Goal: Task Accomplishment & Management: Use online tool/utility

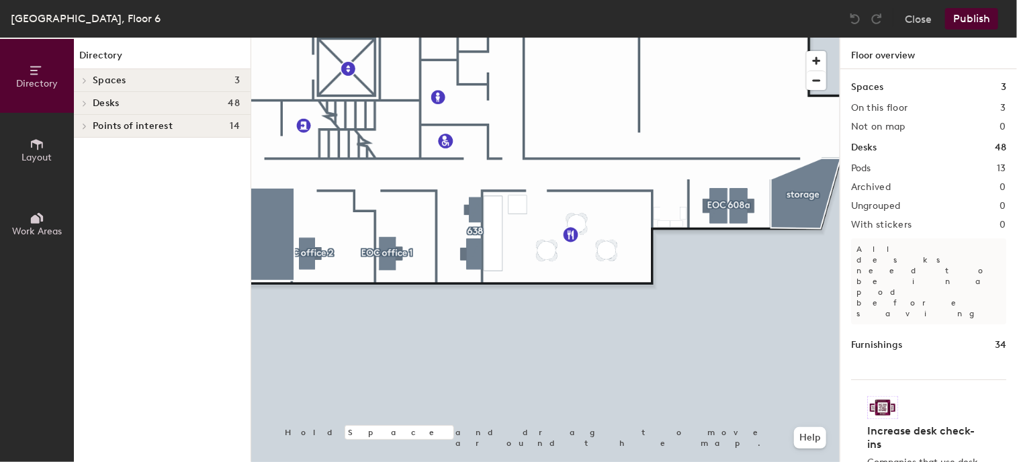
click at [43, 144] on icon at bounding box center [37, 144] width 15 height 15
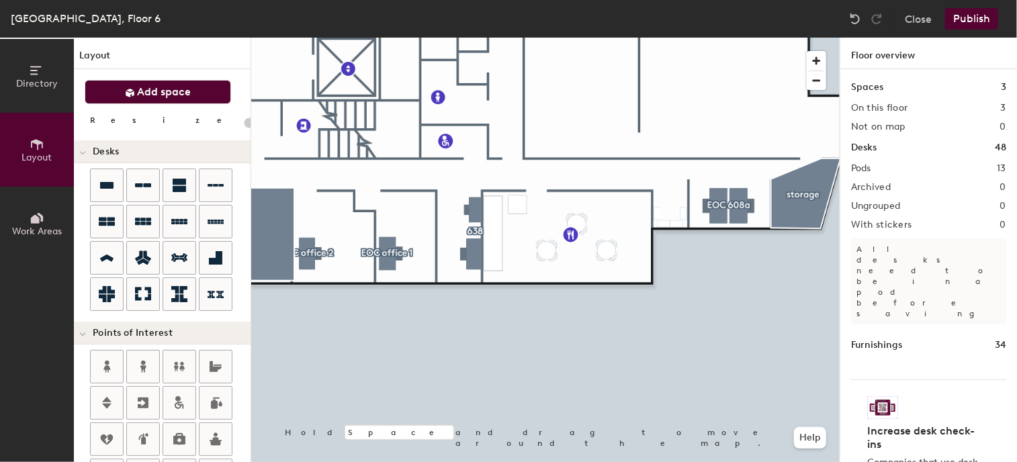
click at [163, 89] on span "Add space" at bounding box center [165, 91] width 54 height 13
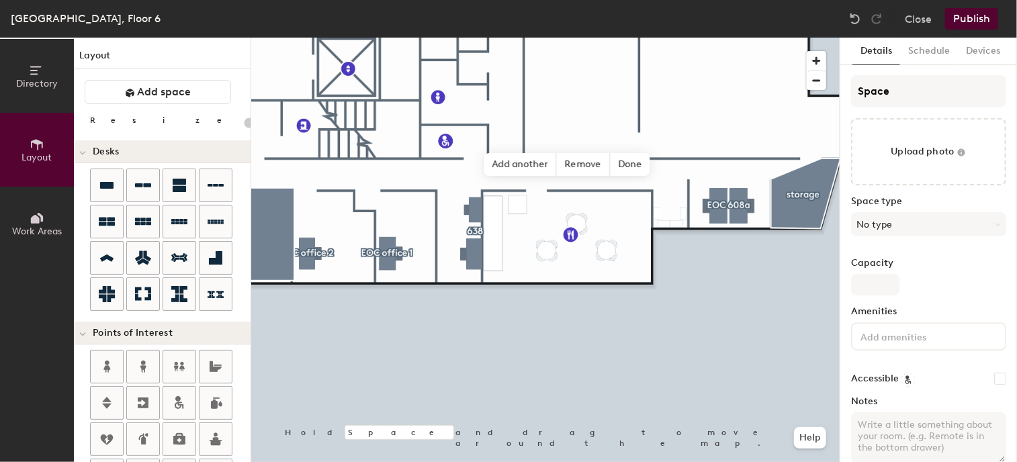
type input "20"
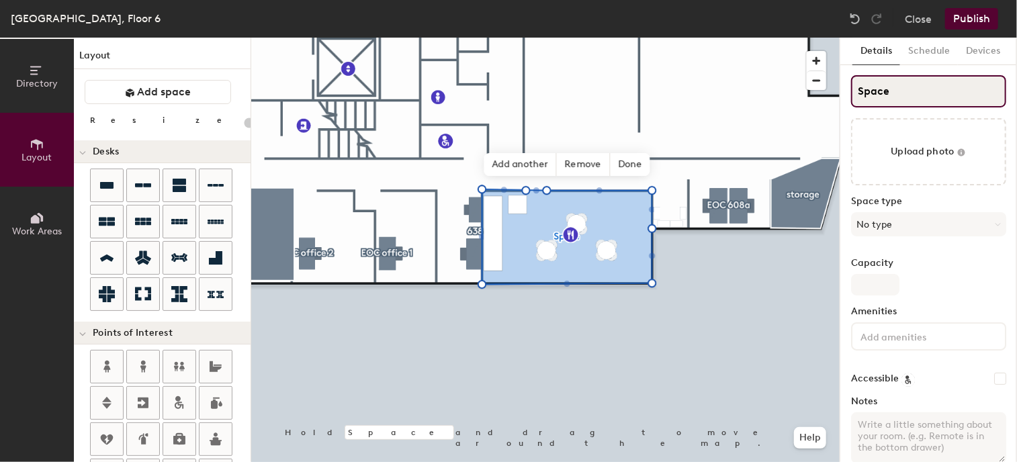
click at [903, 95] on input "Space" at bounding box center [928, 91] width 155 height 32
click at [768, 91] on div "Directory Layout Work Areas Layout Add space Resize Desks Points of Interest Fu…" at bounding box center [508, 250] width 1017 height 425
type input "k"
type input "20"
type input "ku"
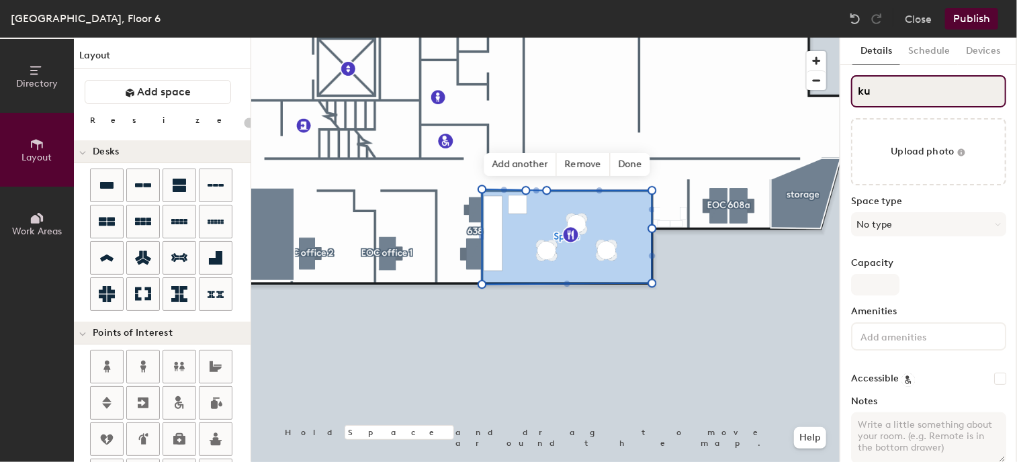
type input "20"
type input "kuc"
type input "20"
type input "kuchn"
type input "20"
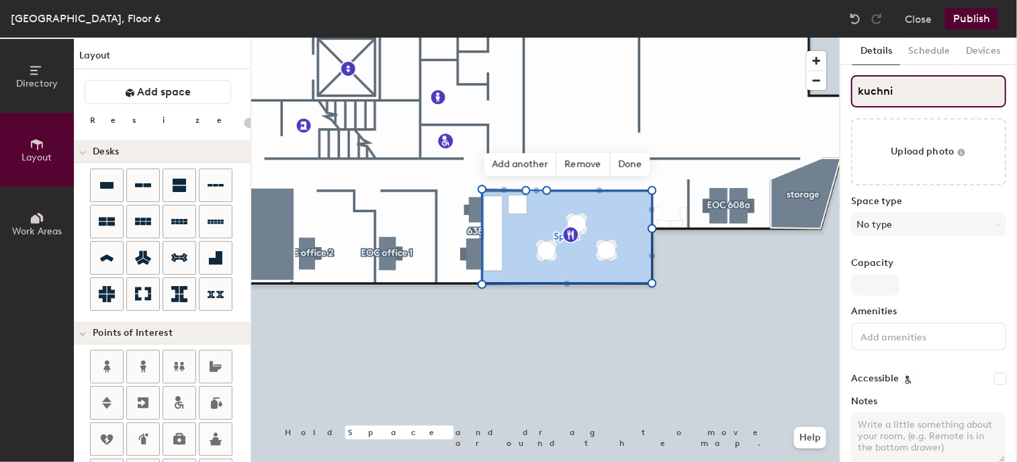
type input "kuchnia"
type input "20"
type input "kuchni"
type input "20"
type input "k"
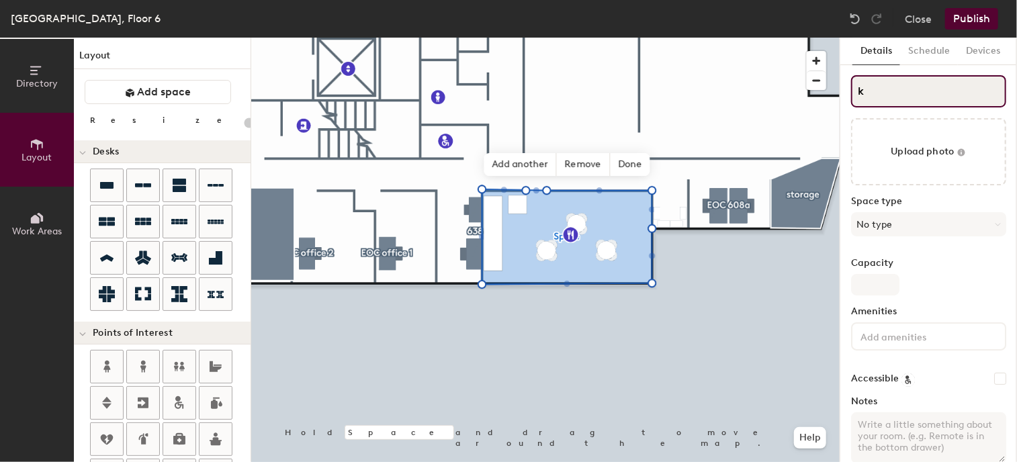
type input "20"
type input "k"
type input "20"
type input "k"
type input "20"
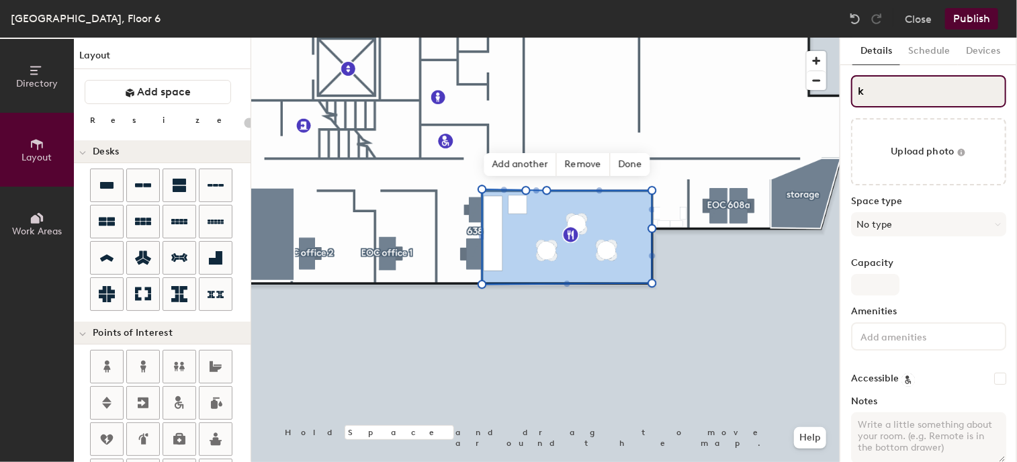
type input "kk"
type input "20"
type input "kku"
type input "20"
type input "kkuc"
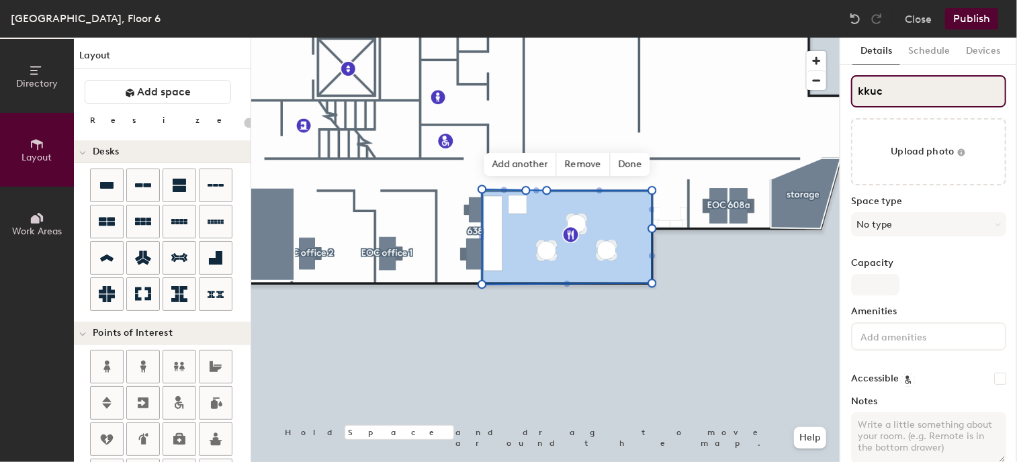
type input "20"
type input "kkuchn"
type input "20"
type input "kkuchnia"
type input "20"
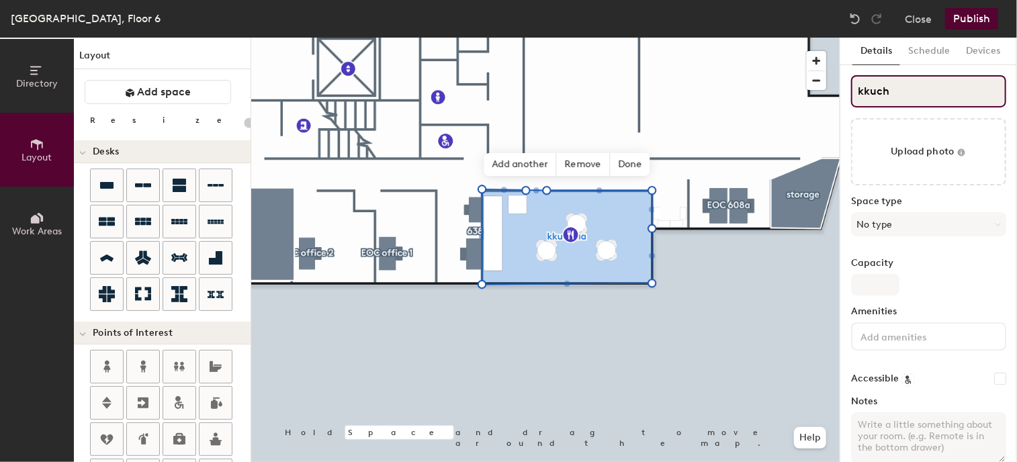
type input "kkuc"
type input "20"
type input "k"
type input "20"
type input "k"
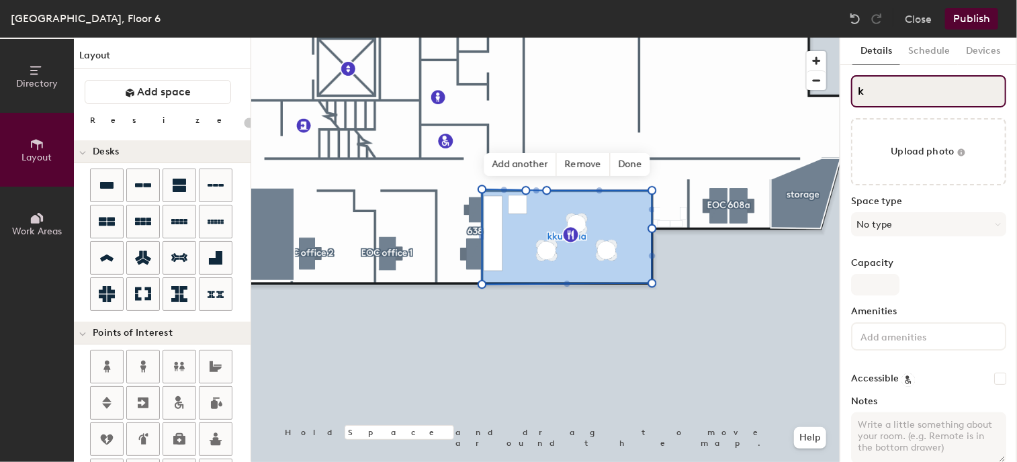
type input "20"
type input "k"
type input "20"
click at [872, 92] on input "k" at bounding box center [928, 91] width 155 height 32
drag, startPoint x: 873, startPoint y: 96, endPoint x: 807, endPoint y: 86, distance: 67.3
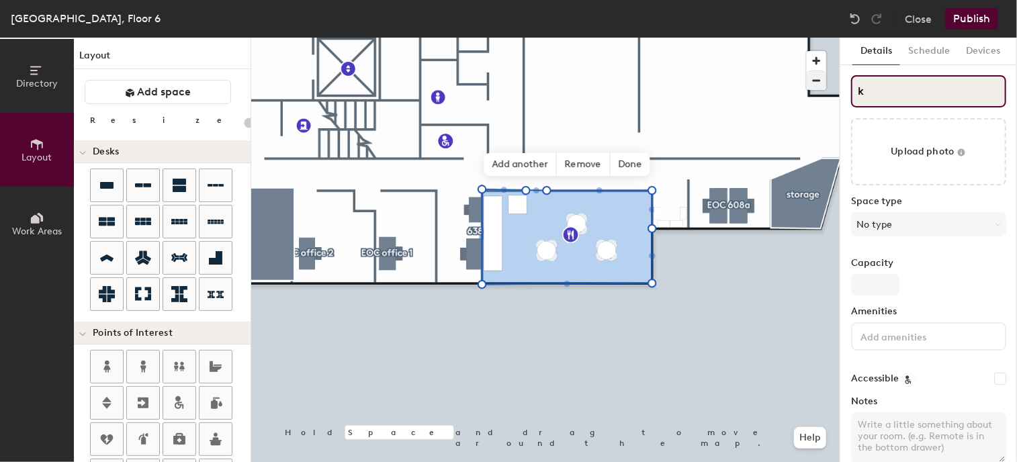
click at [807, 86] on div "Directory Layout Work Areas Layout Add space Resize Desks Points of Interest Fu…" at bounding box center [508, 250] width 1017 height 425
click at [880, 91] on input "k" at bounding box center [928, 91] width 155 height 32
drag, startPoint x: 865, startPoint y: 91, endPoint x: 840, endPoint y: 91, distance: 24.9
click at [840, 91] on div "Details Schedule Devices k Upload photo Space type No type Capacity Amenities A…" at bounding box center [928, 250] width 177 height 425
drag, startPoint x: 856, startPoint y: 88, endPoint x: 881, endPoint y: 93, distance: 25.3
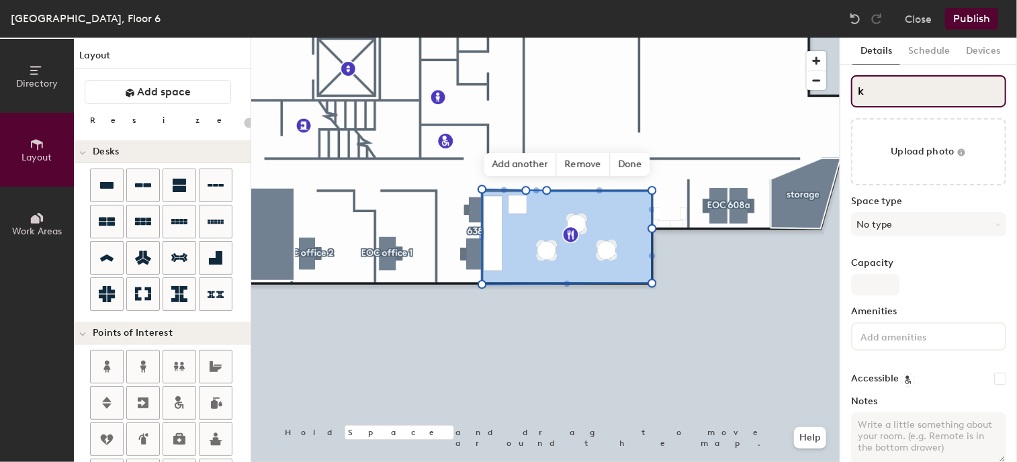
click at [881, 93] on input "k" at bounding box center [928, 91] width 155 height 32
type input "ku"
type input "20"
type input "kuc"
type input "20"
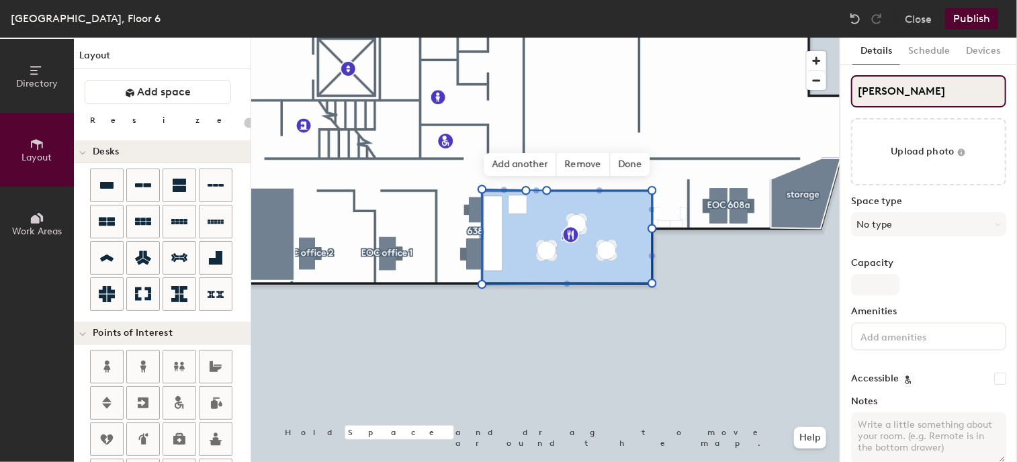
type input "kuch"
type input "20"
type input "kuchnia"
type input "20"
type input "kuchni"
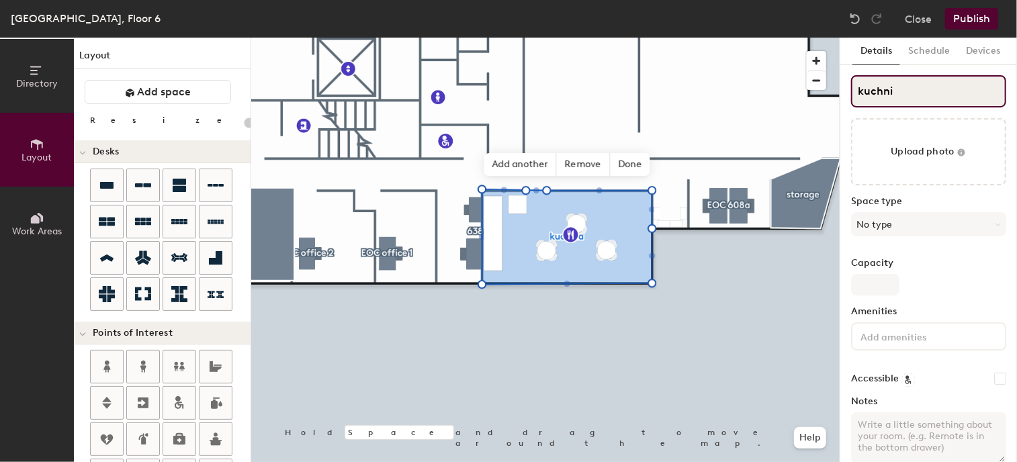
type input "20"
type input "ku"
type input "20"
type input "k"
type input "20"
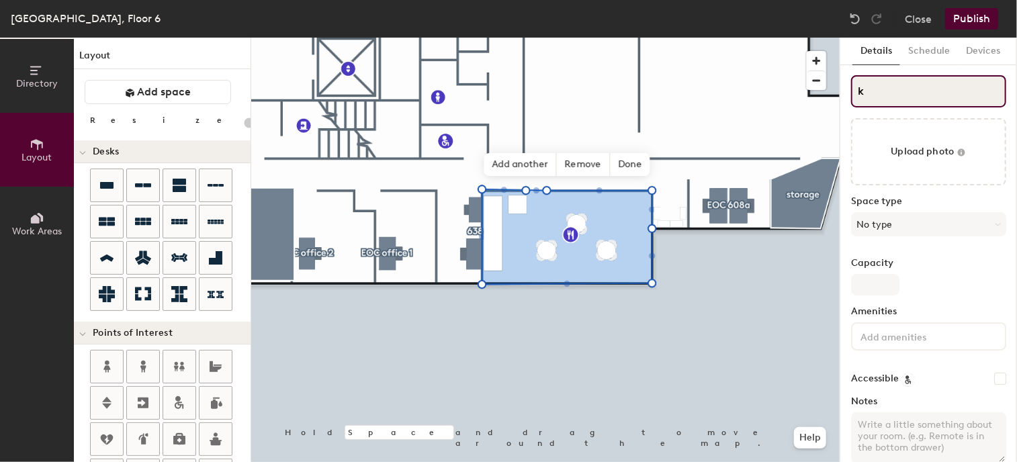
type input "ki"
type input "20"
type input "kit"
type input "20"
type input "kitc"
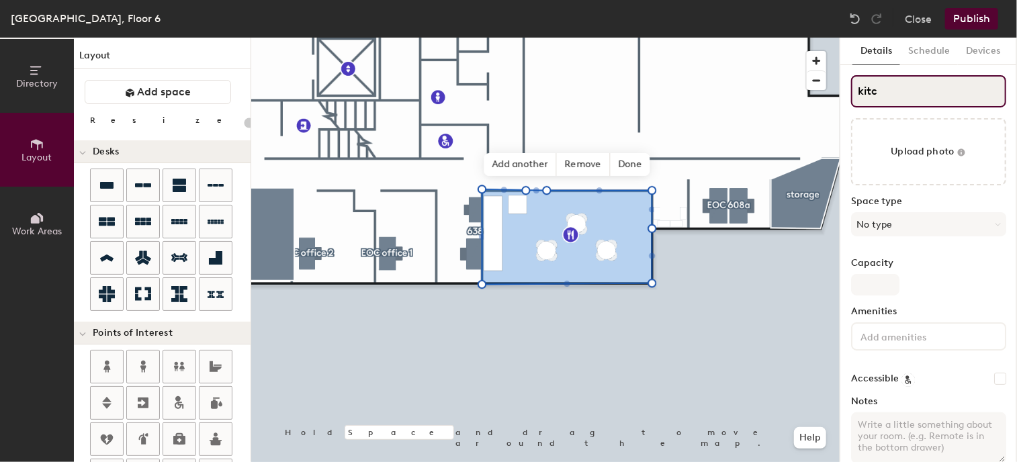
type input "20"
type input "kitchen"
type input "20"
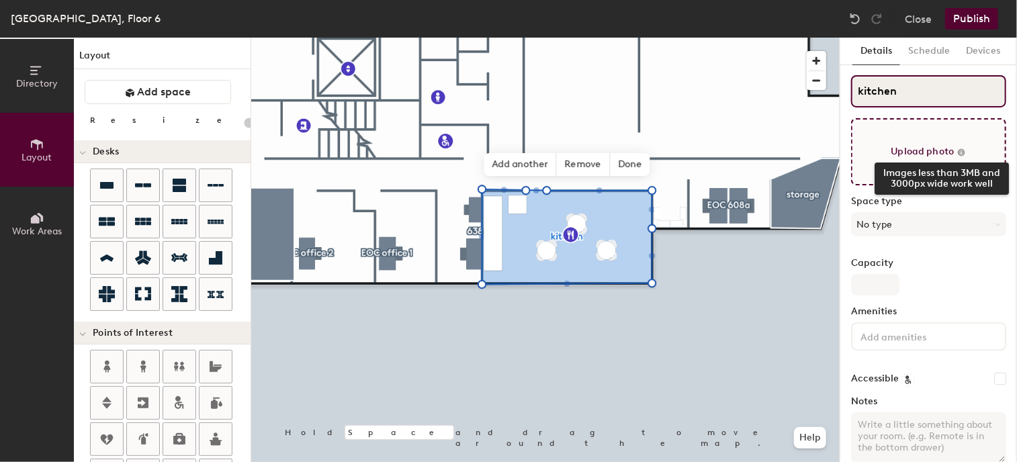
type input "kitchen"
click at [958, 152] on icon at bounding box center [961, 151] width 7 height 7
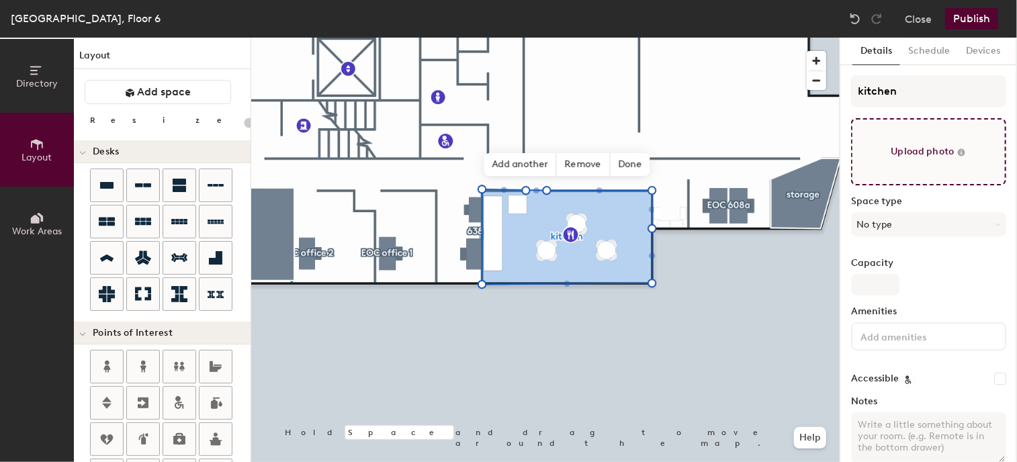
click at [898, 148] on input "file" at bounding box center [928, 151] width 155 height 67
type input "C:\fakepath\kuchnia6p.jpg"
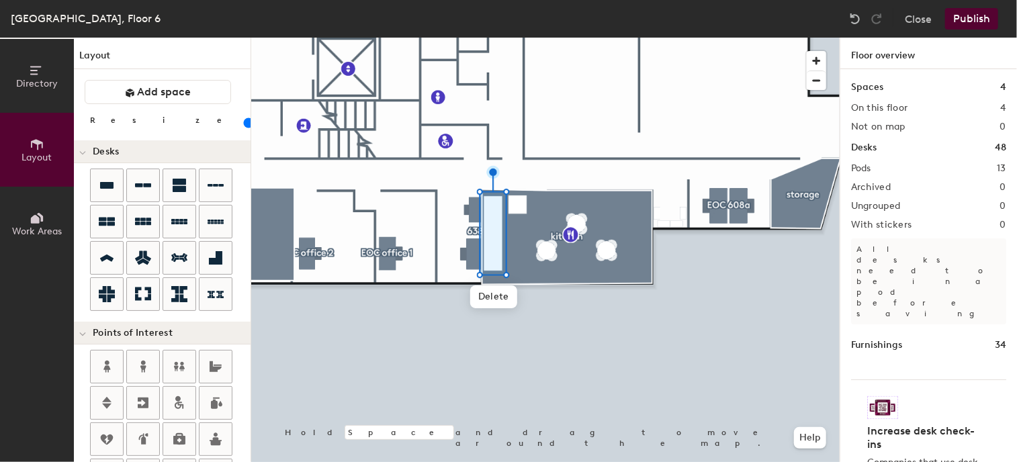
click at [527, 38] on div at bounding box center [545, 38] width 588 height 0
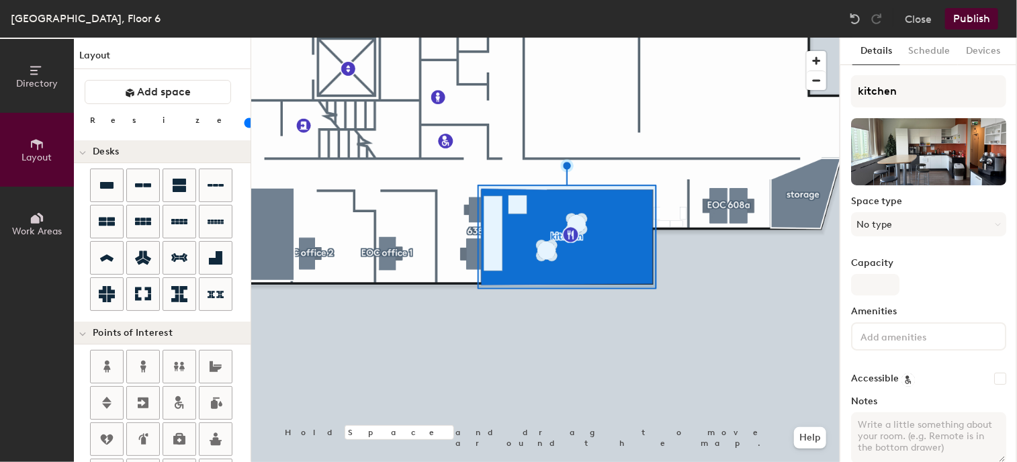
click at [644, 38] on div at bounding box center [545, 38] width 588 height 0
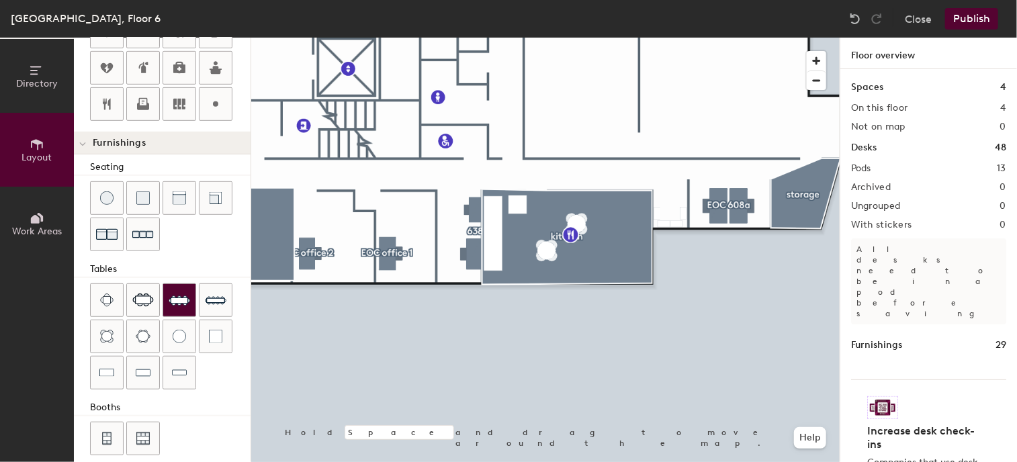
scroll to position [382, 0]
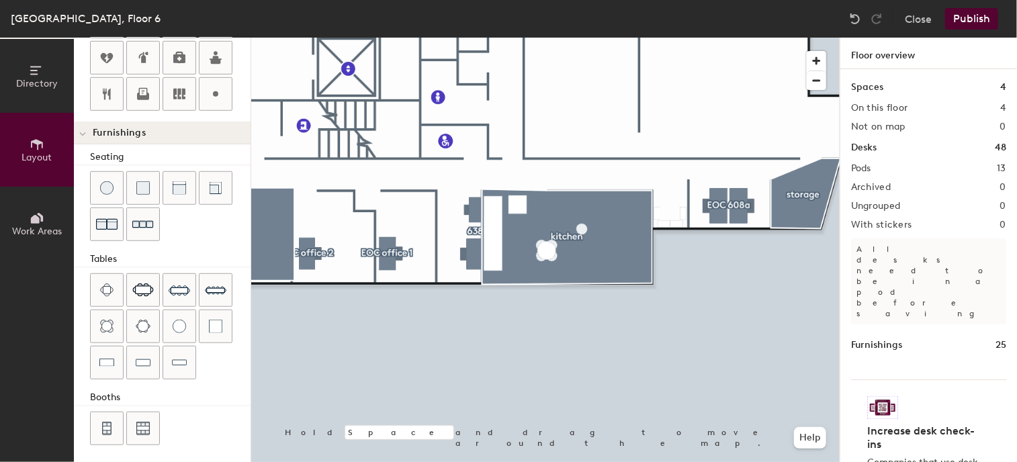
click at [580, 38] on div at bounding box center [545, 38] width 588 height 0
drag, startPoint x: 181, startPoint y: 356, endPoint x: 191, endPoint y: 352, distance: 10.9
click at [182, 356] on img at bounding box center [179, 362] width 15 height 13
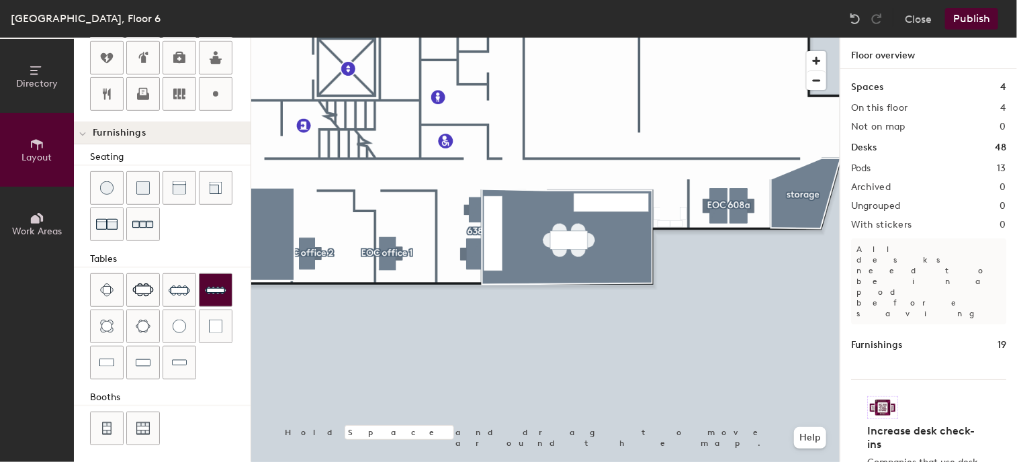
click at [569, 235] on div "Directory Layout Work Areas Layout Add space Resize Desks Points of Interest Fu…" at bounding box center [508, 250] width 1017 height 425
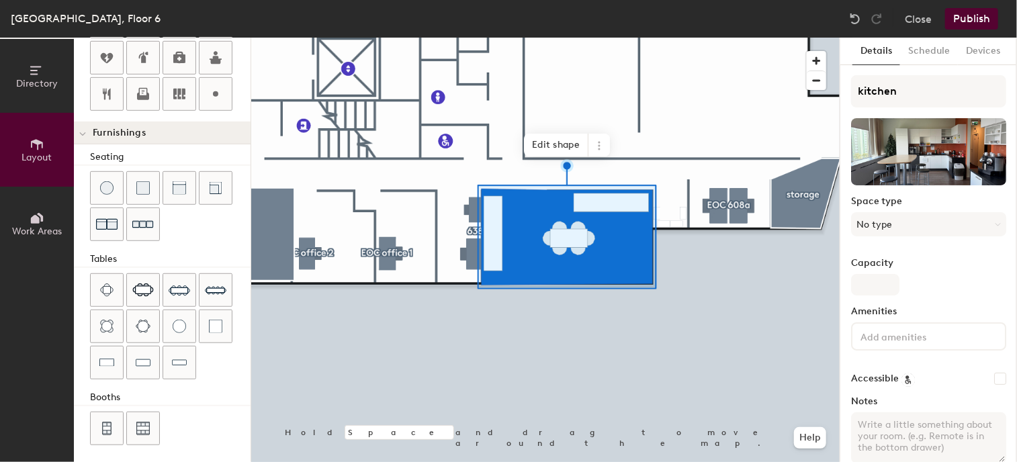
click at [629, 264] on div "Directory Layout Work Areas Layout Add space Resize Desks Points of Interest Fu…" at bounding box center [508, 250] width 1017 height 425
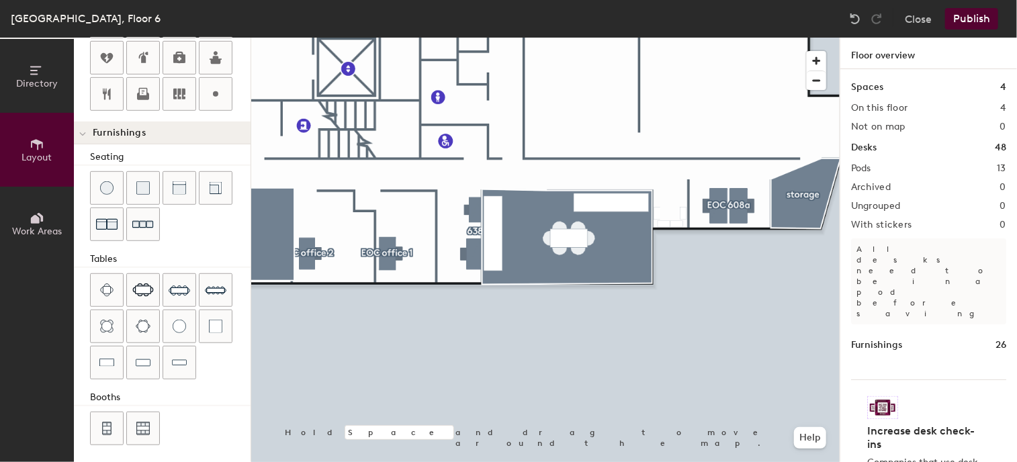
click at [981, 17] on button "Publish" at bounding box center [971, 18] width 53 height 21
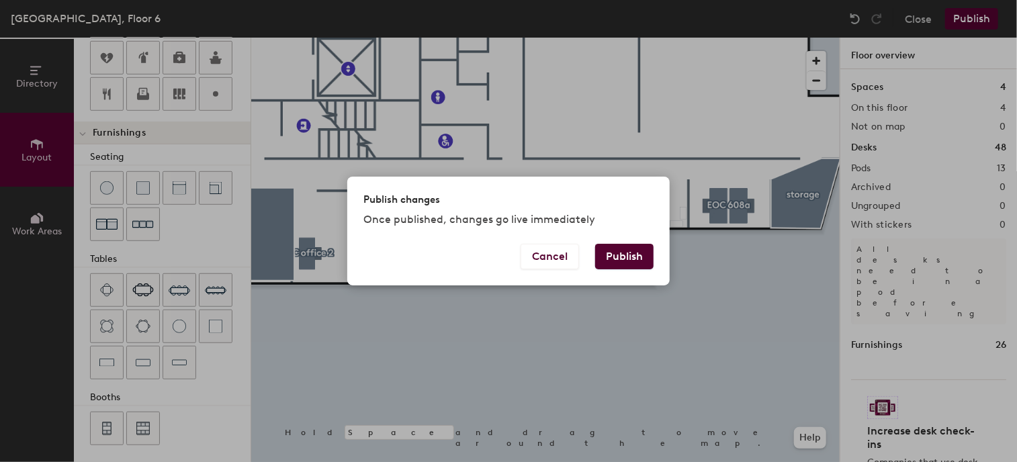
click at [624, 253] on button "Publish" at bounding box center [624, 257] width 58 height 26
type input "20"
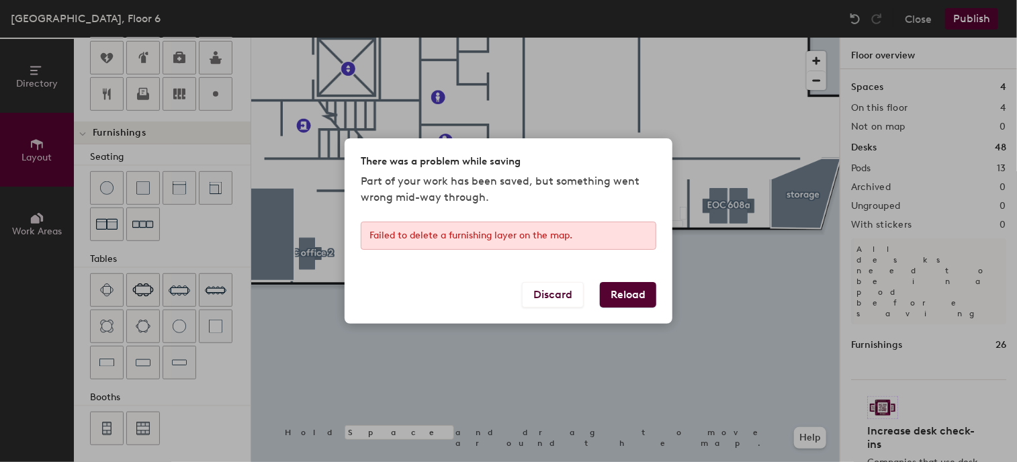
click at [621, 287] on button "Reload" at bounding box center [628, 295] width 56 height 26
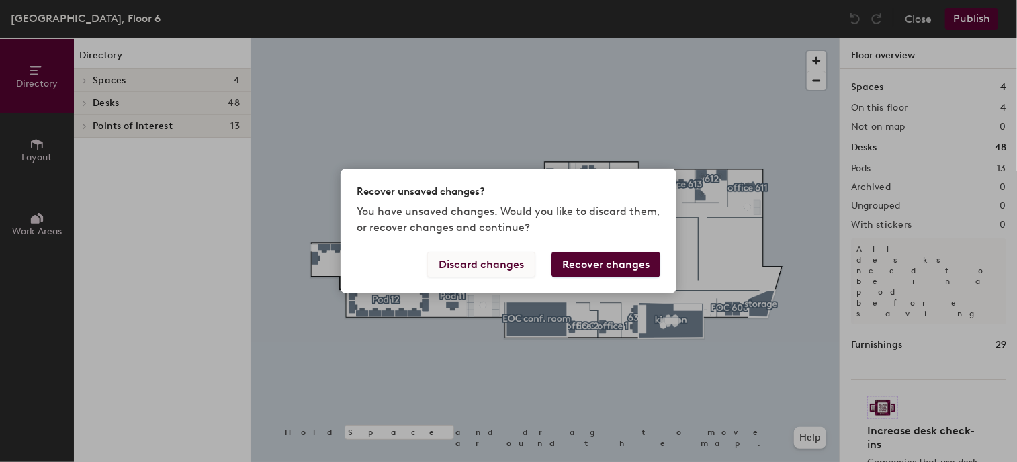
click at [482, 265] on button "Discard changes" at bounding box center [481, 265] width 108 height 26
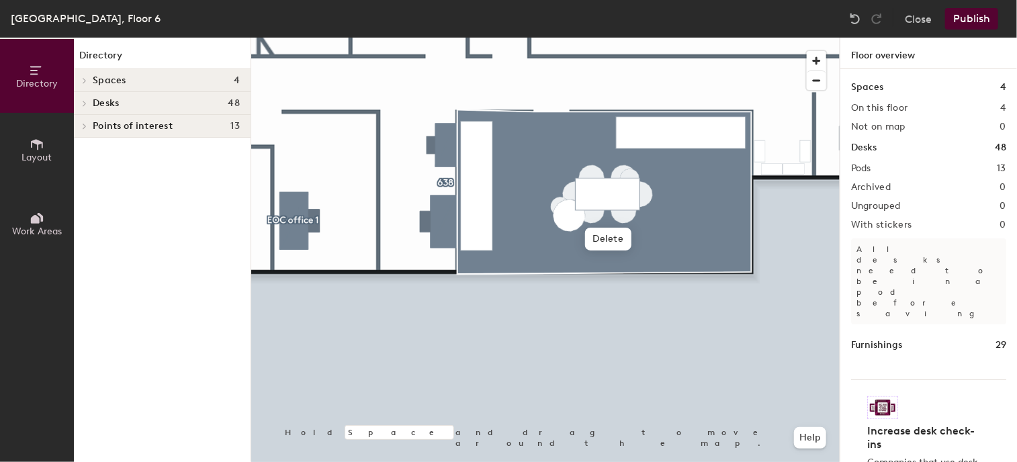
click at [974, 20] on button "Publish" at bounding box center [971, 18] width 53 height 21
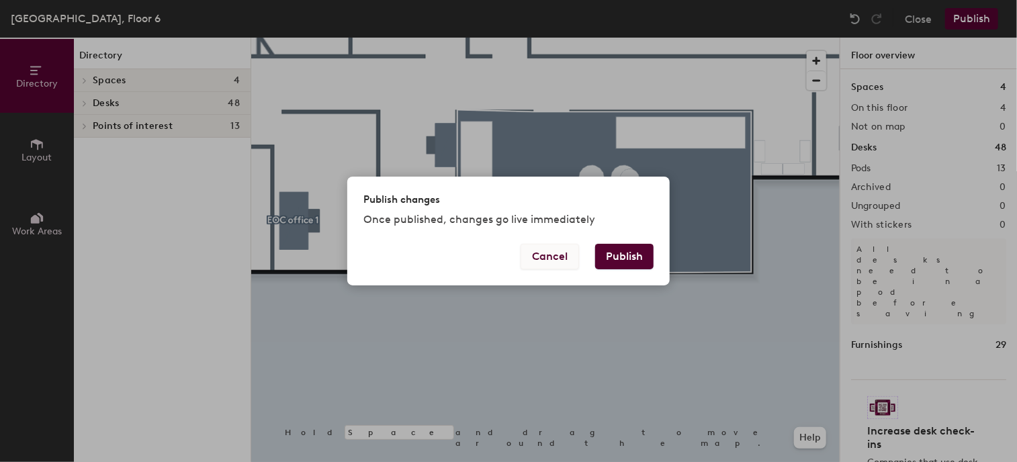
click at [528, 256] on button "Cancel" at bounding box center [550, 257] width 58 height 26
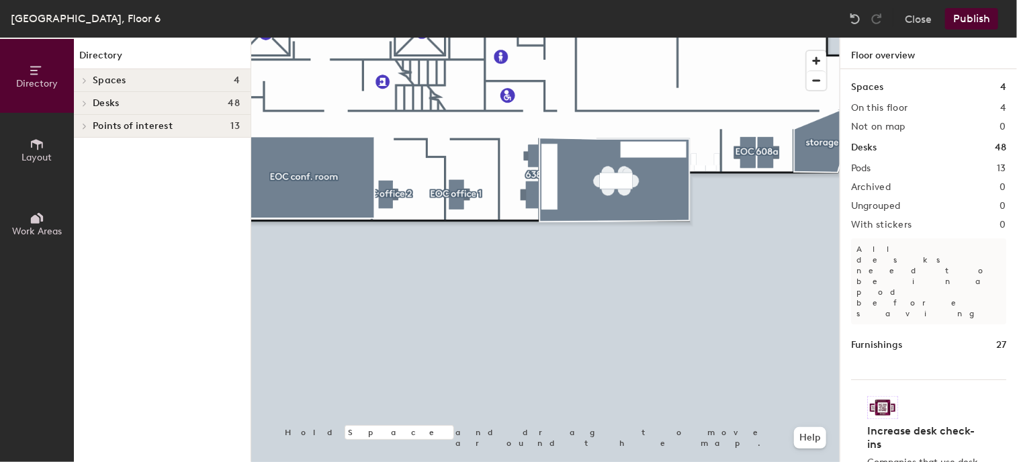
click at [683, 38] on div at bounding box center [545, 38] width 588 height 0
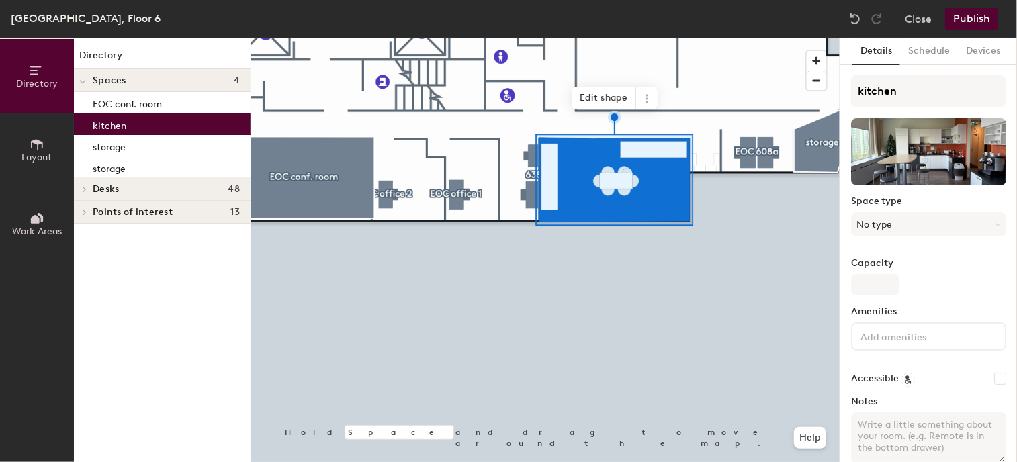
click at [972, 21] on button "Publish" at bounding box center [971, 18] width 53 height 21
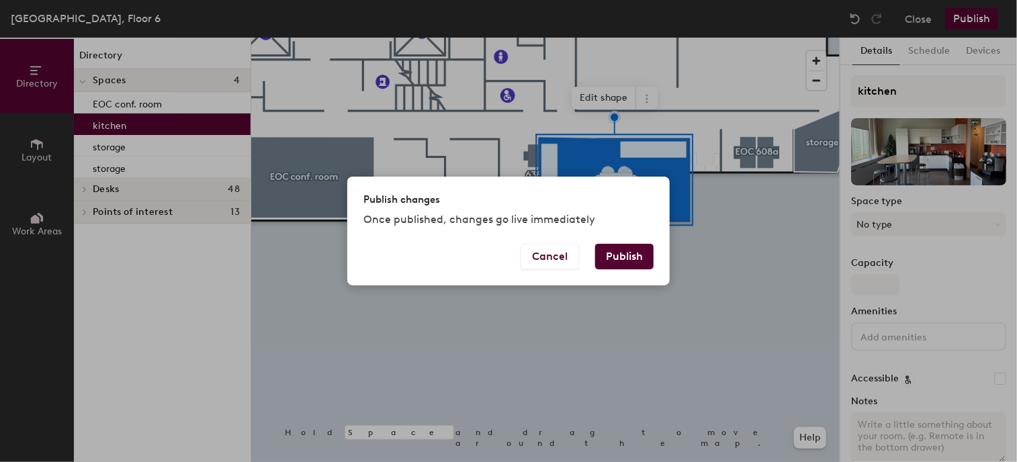
click at [630, 257] on button "Publish" at bounding box center [624, 257] width 58 height 26
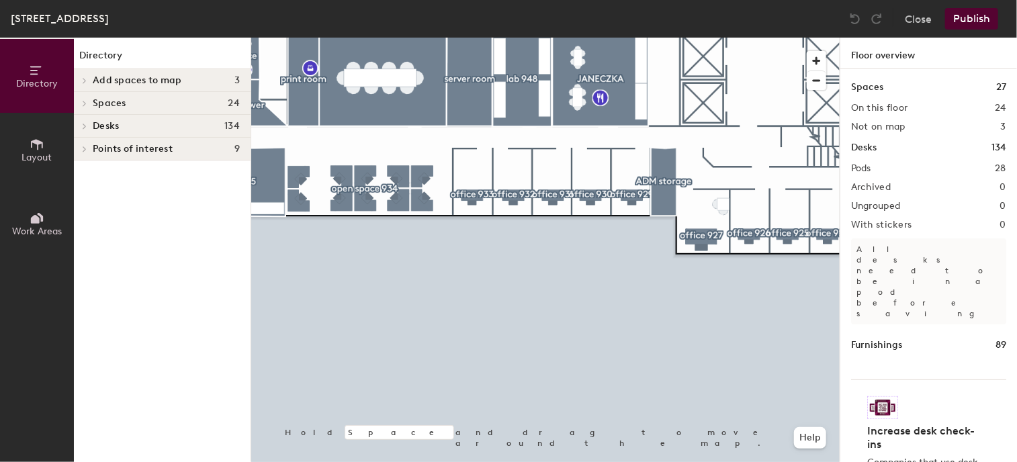
click at [576, 461] on html "Skip navigation Schedule Office People Analytics Visits Deliveries Services Man…" at bounding box center [508, 231] width 1017 height 462
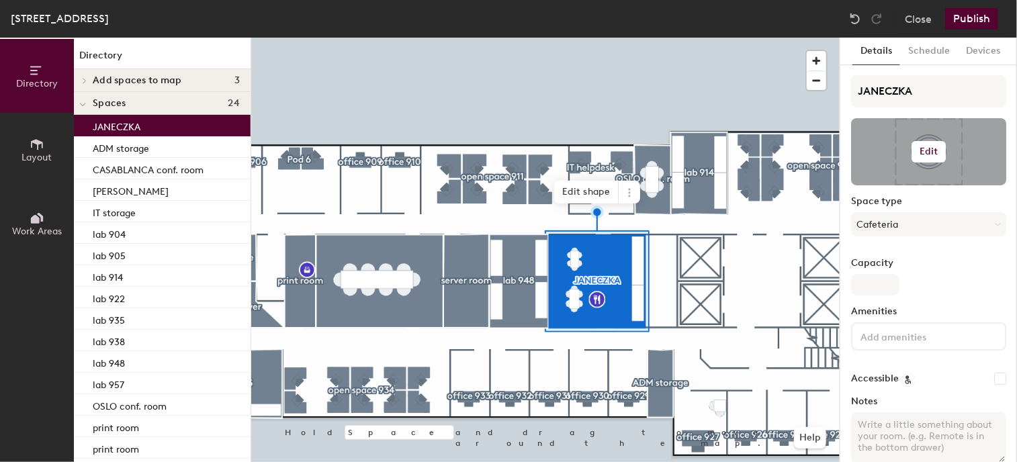
click at [911, 165] on div at bounding box center [928, 151] width 155 height 67
click at [920, 153] on h6 "Edit" at bounding box center [929, 151] width 19 height 11
click at [913, 185] on input "file" at bounding box center [940, 191] width 154 height 20
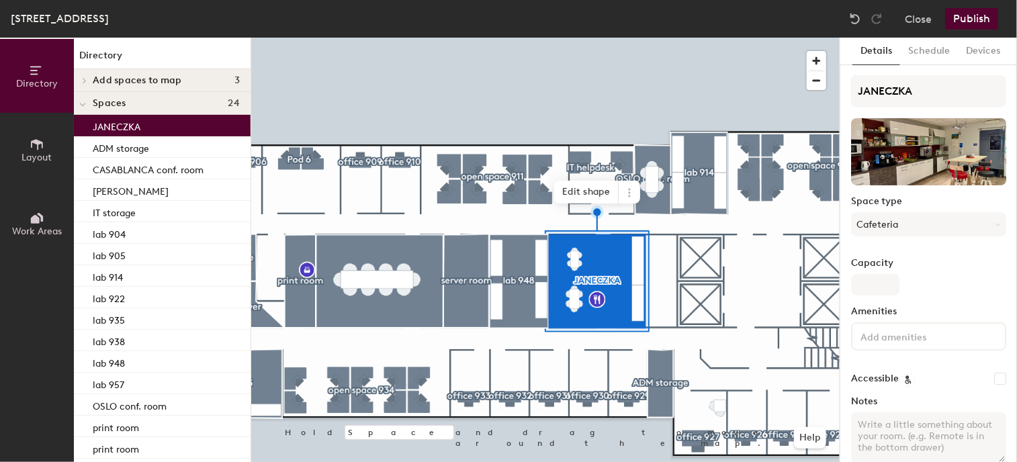
click at [975, 17] on button "Publish" at bounding box center [971, 18] width 53 height 21
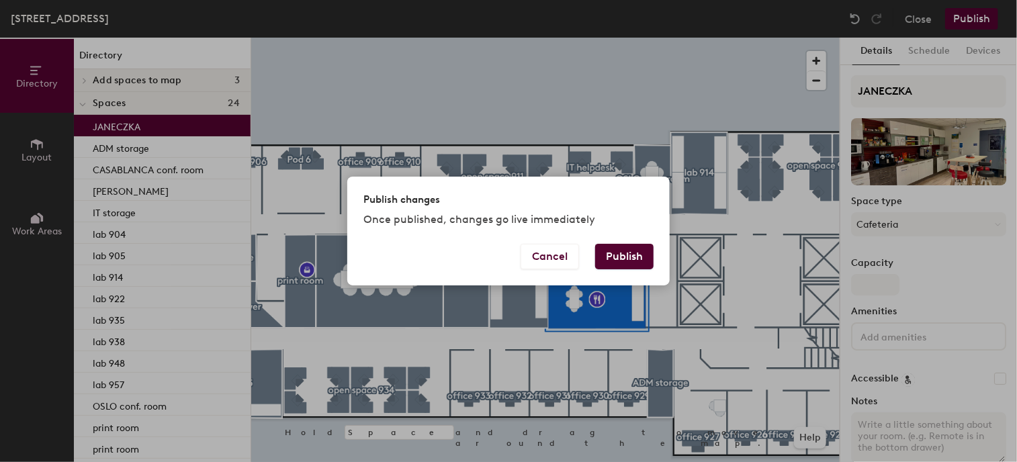
click at [626, 254] on button "Publish" at bounding box center [624, 257] width 58 height 26
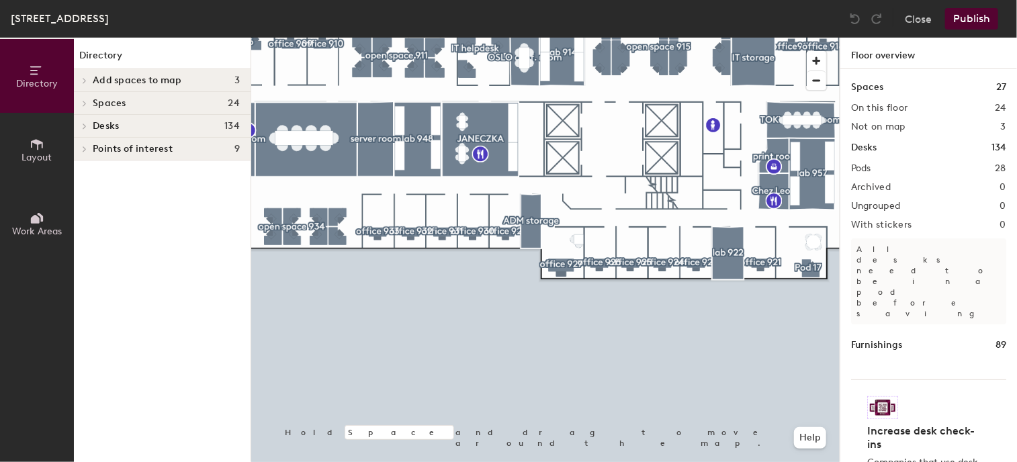
click at [771, 38] on div at bounding box center [545, 38] width 588 height 0
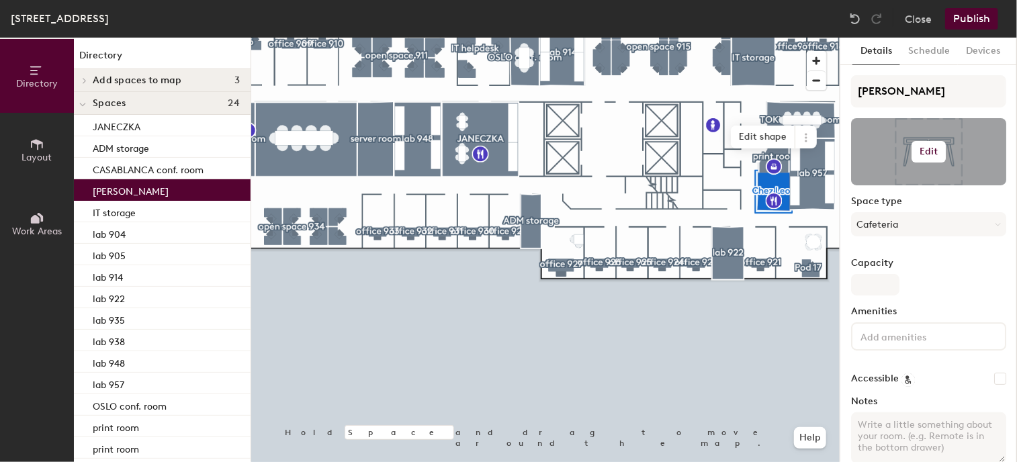
click at [920, 146] on h6 "Edit" at bounding box center [929, 151] width 19 height 11
click at [899, 186] on input "file" at bounding box center [940, 191] width 154 height 20
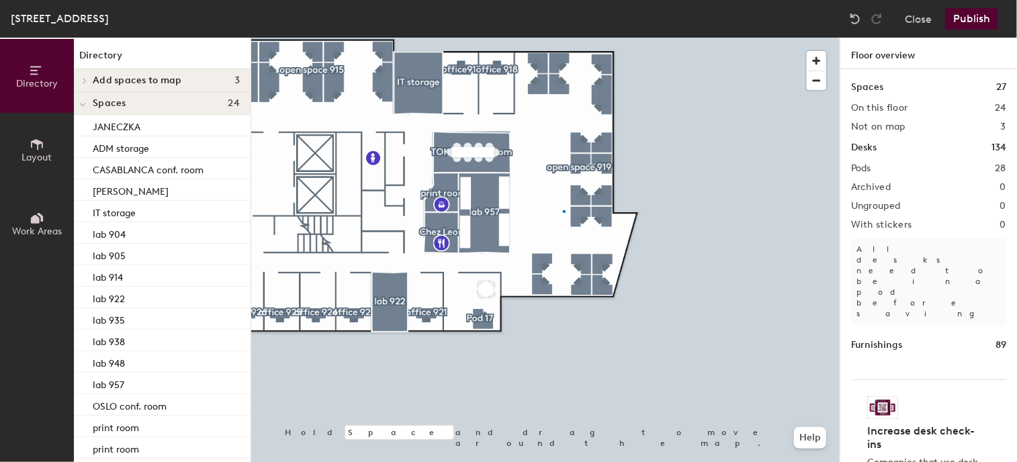
click at [564, 38] on div at bounding box center [545, 38] width 588 height 0
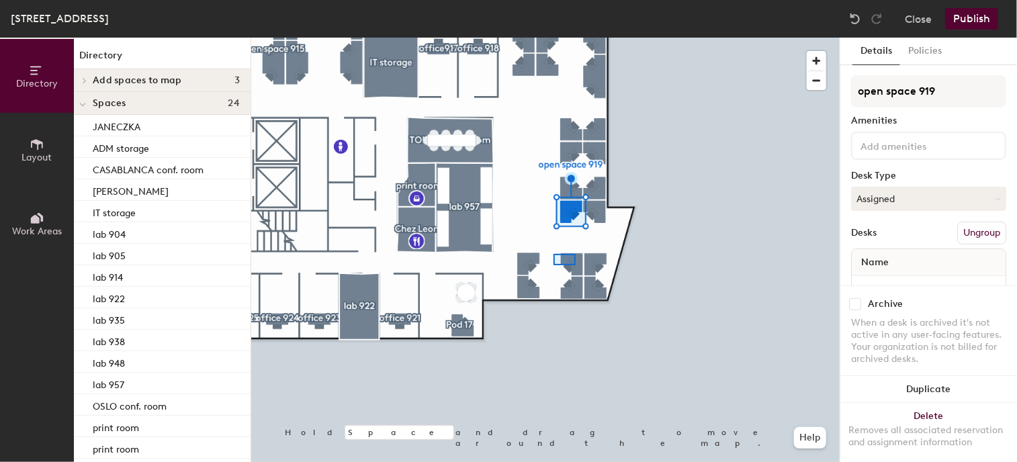
click at [554, 38] on div at bounding box center [545, 38] width 588 height 0
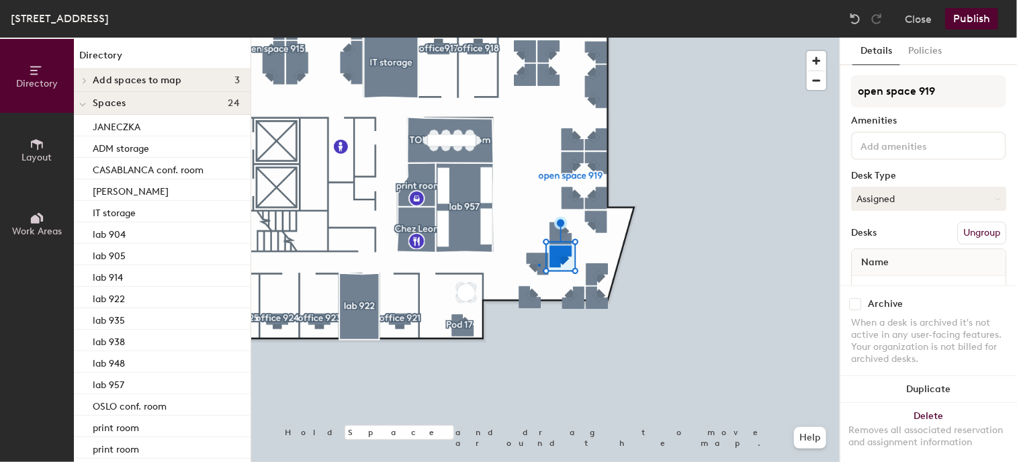
click at [539, 38] on div at bounding box center [545, 38] width 588 height 0
click at [595, 38] on div at bounding box center [545, 38] width 588 height 0
click at [540, 38] on div at bounding box center [545, 38] width 588 height 0
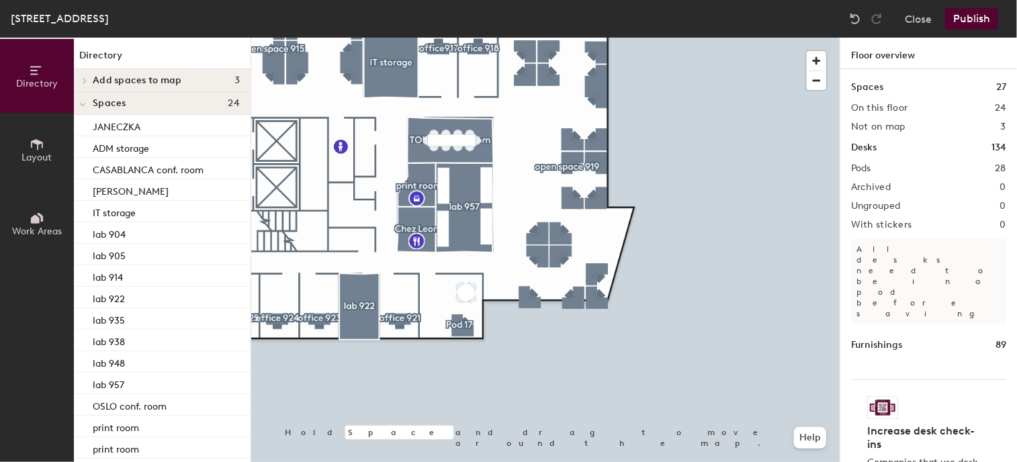
click at [32, 140] on icon at bounding box center [37, 144] width 12 height 11
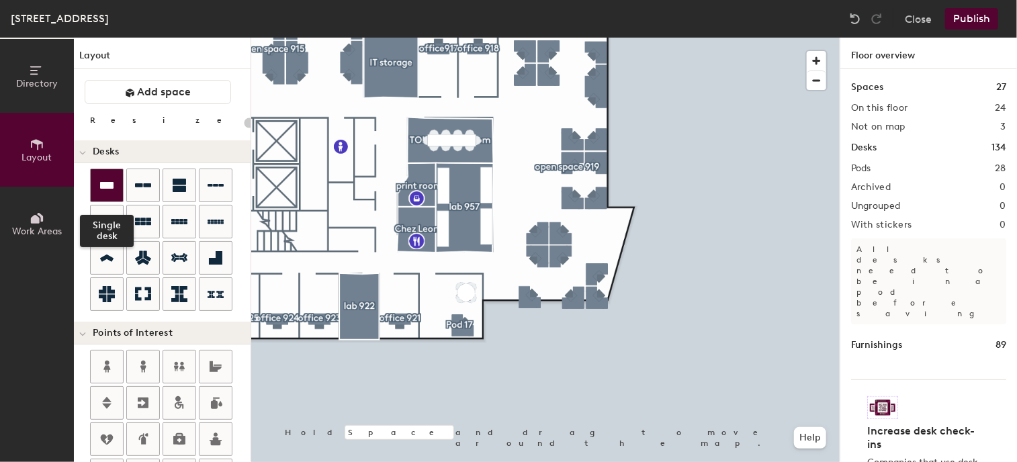
click at [111, 183] on icon at bounding box center [106, 185] width 13 height 7
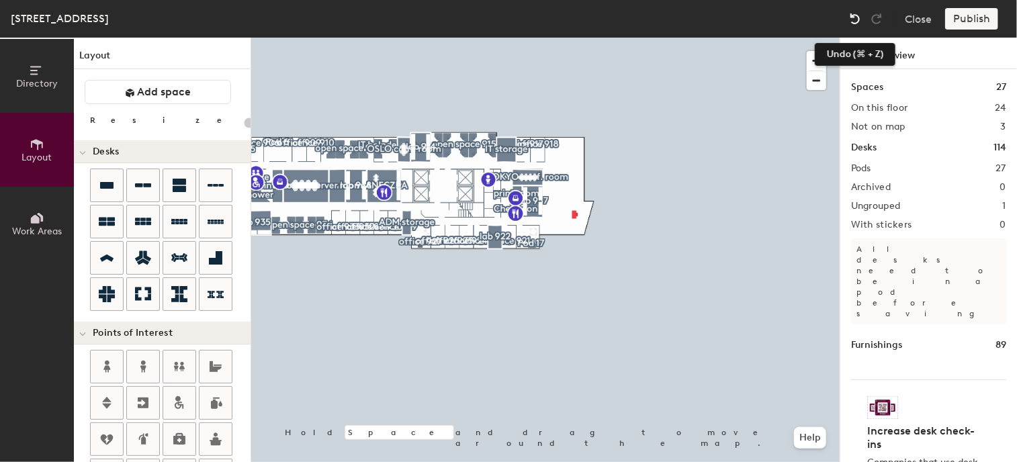
click at [856, 13] on img at bounding box center [854, 18] width 13 height 13
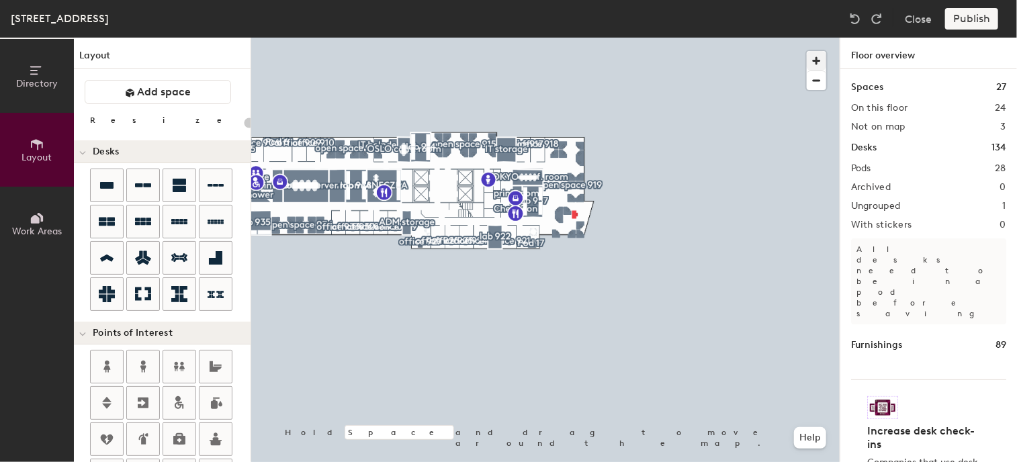
click at [588, 38] on div at bounding box center [545, 38] width 588 height 0
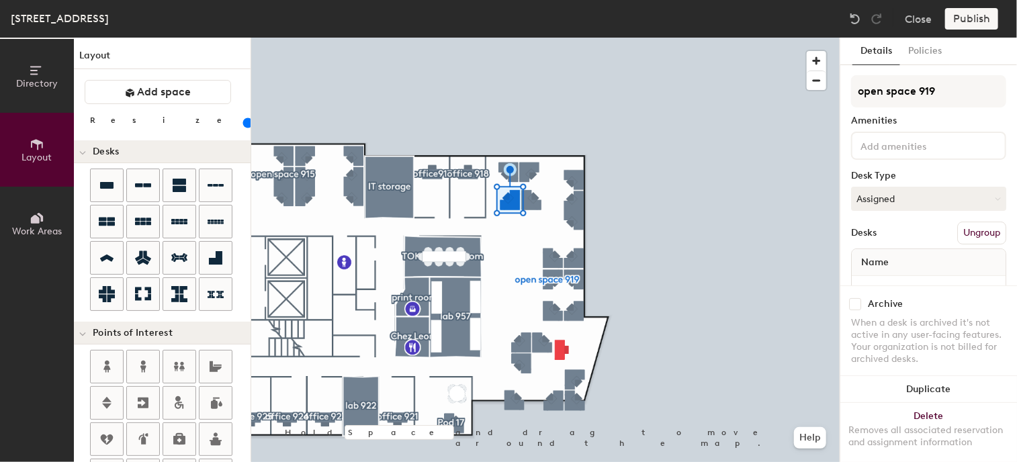
click at [543, 38] on div at bounding box center [545, 38] width 588 height 0
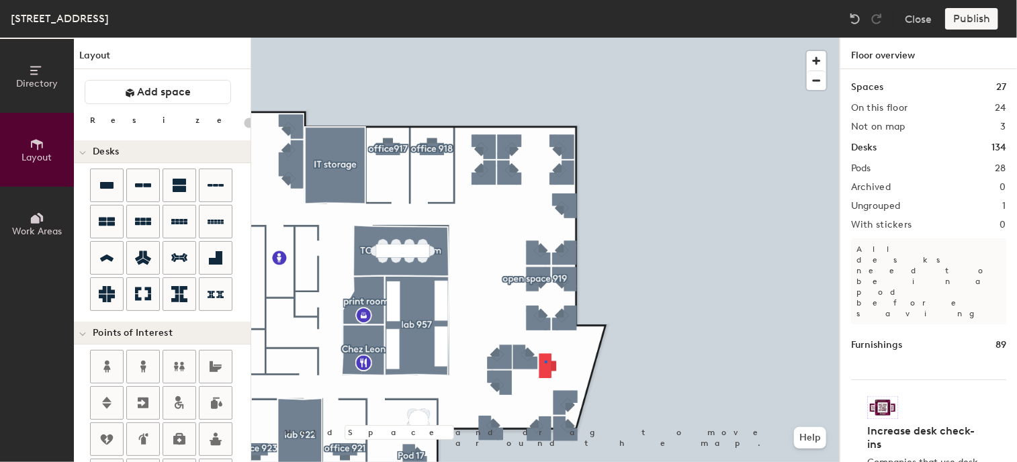
click at [545, 38] on div at bounding box center [545, 38] width 588 height 0
click at [497, 38] on div at bounding box center [545, 38] width 588 height 0
click at [519, 359] on div "Directory Layout Work Areas Layout Add space Resize Desks Points of Interest Fu…" at bounding box center [508, 250] width 1017 height 425
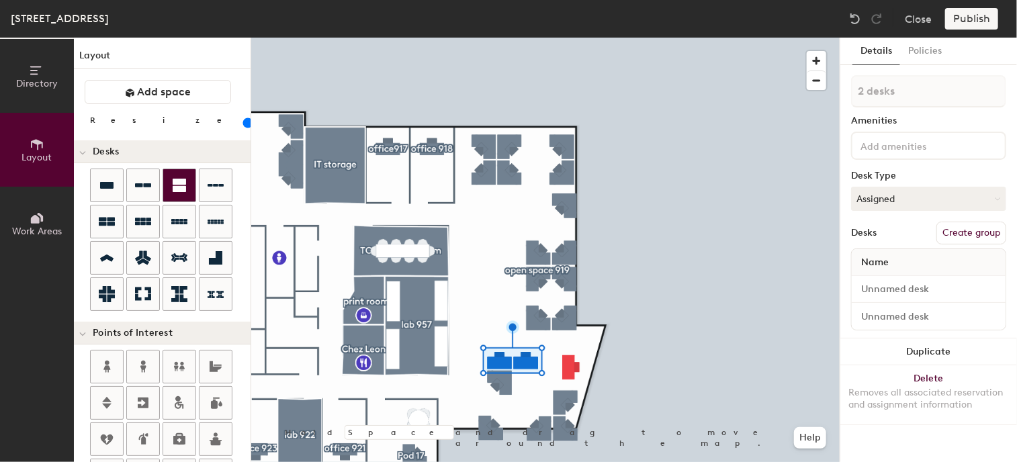
drag, startPoint x: 148, startPoint y: 185, endPoint x: 194, endPoint y: 186, distance: 45.7
click at [150, 185] on icon at bounding box center [143, 185] width 16 height 4
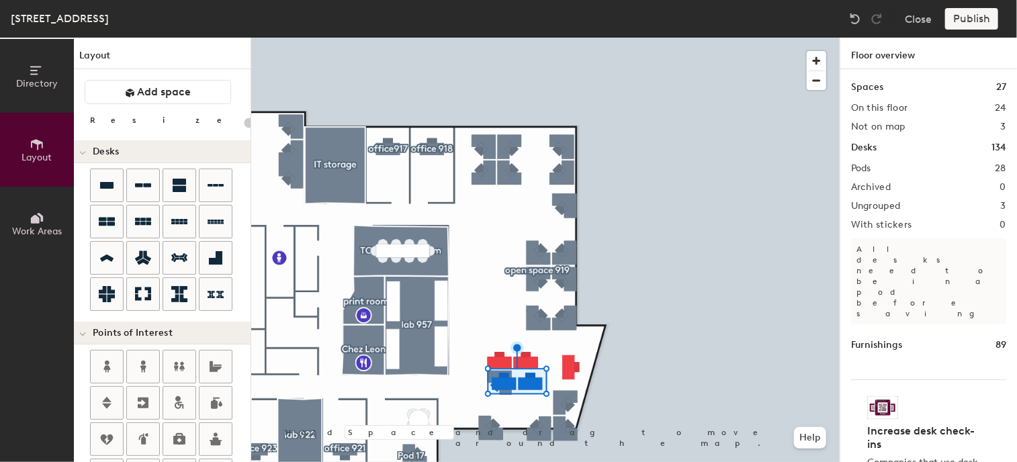
click at [500, 38] on div at bounding box center [545, 38] width 588 height 0
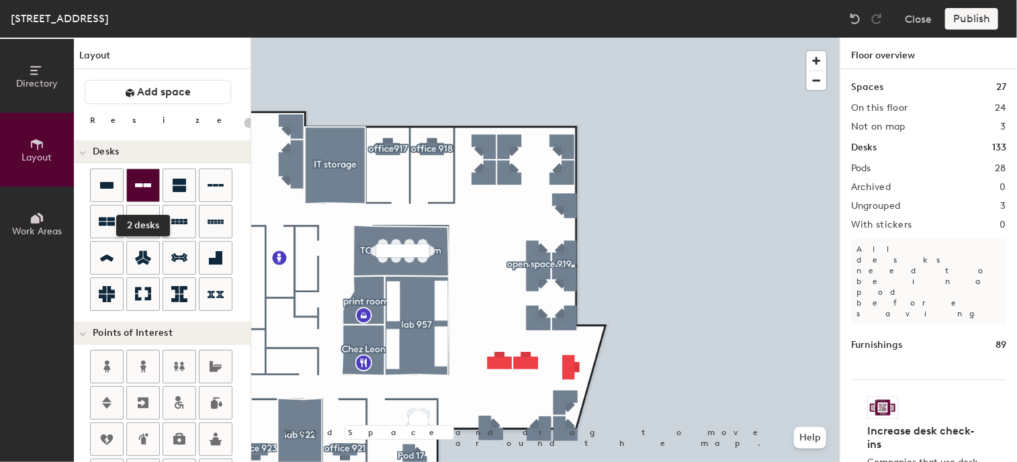
click at [146, 181] on icon at bounding box center [143, 185] width 16 height 16
type input "100"
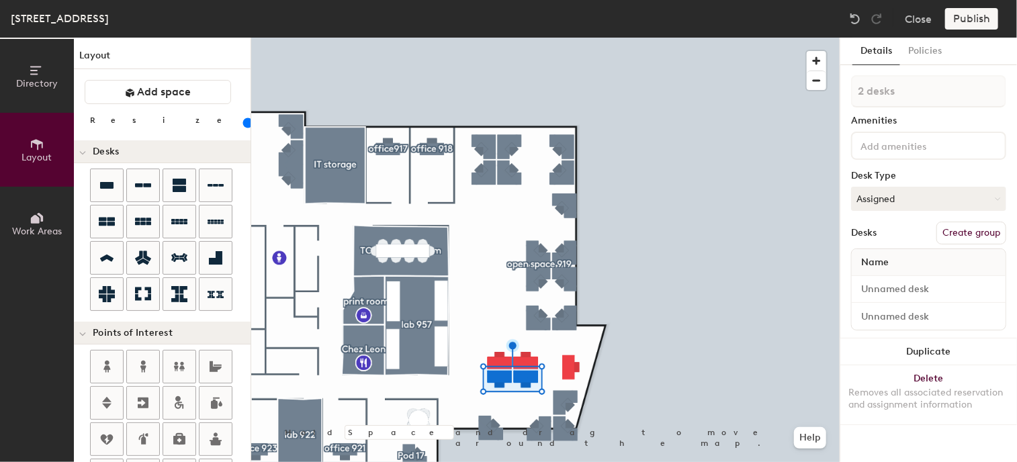
type input "1 desk"
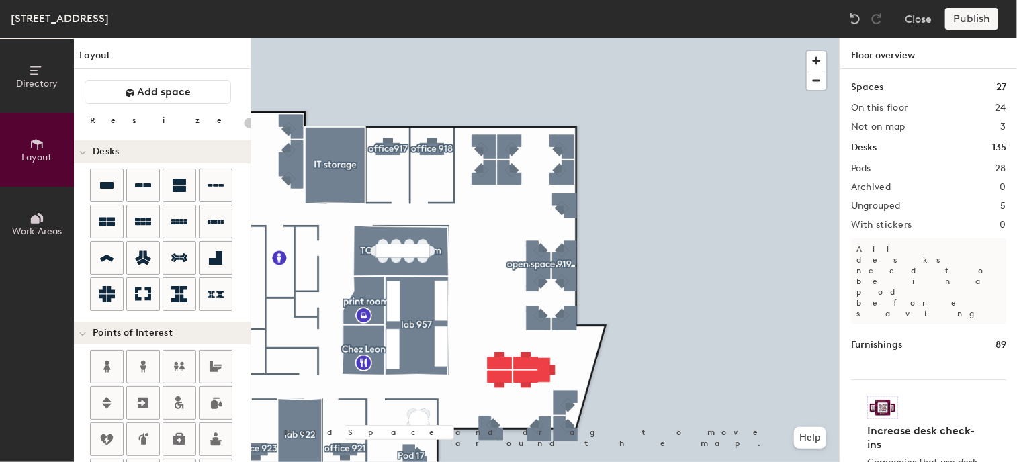
type input "100"
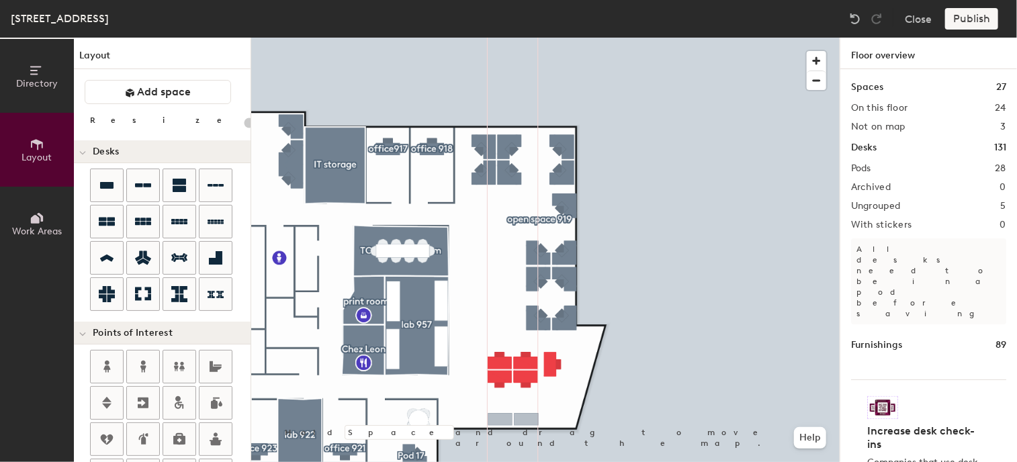
click at [513, 420] on div "Directory Layout Work Areas Layout Add space Resize Desks Points of Interest Fu…" at bounding box center [508, 250] width 1017 height 425
drag, startPoint x: 105, startPoint y: 182, endPoint x: 147, endPoint y: 184, distance: 42.4
click at [105, 183] on icon at bounding box center [106, 185] width 13 height 7
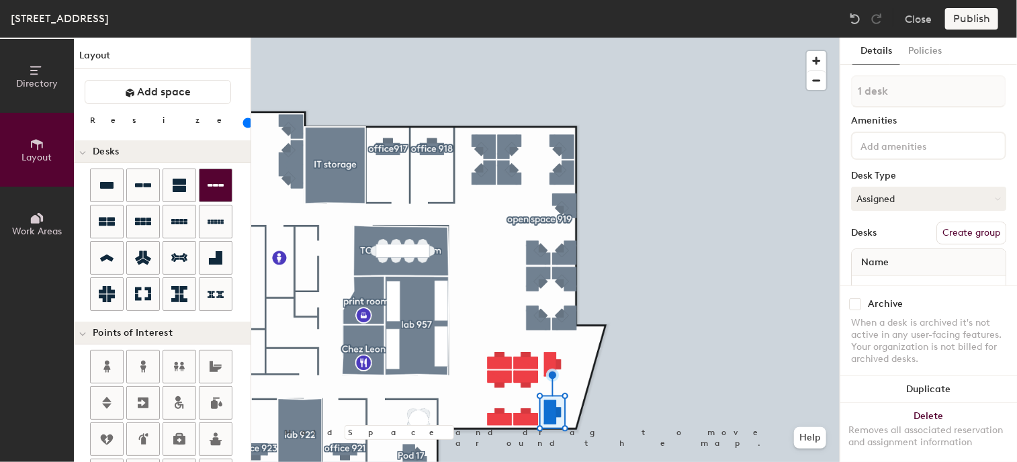
click at [660, 461] on html "Skip navigation Schedule Office People Analytics Visits Deliveries Services Man…" at bounding box center [508, 231] width 1017 height 462
click at [918, 200] on button "Assigned" at bounding box center [928, 199] width 155 height 24
click at [895, 237] on div "Assigned" at bounding box center [919, 240] width 134 height 20
click at [903, 261] on div "Name" at bounding box center [929, 262] width 154 height 27
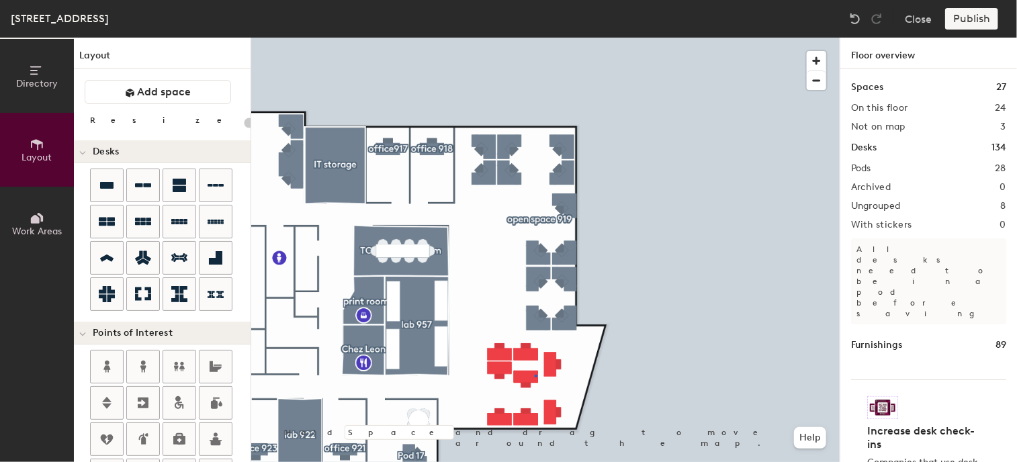
click at [535, 38] on div at bounding box center [545, 38] width 588 height 0
click at [550, 38] on div at bounding box center [545, 38] width 588 height 0
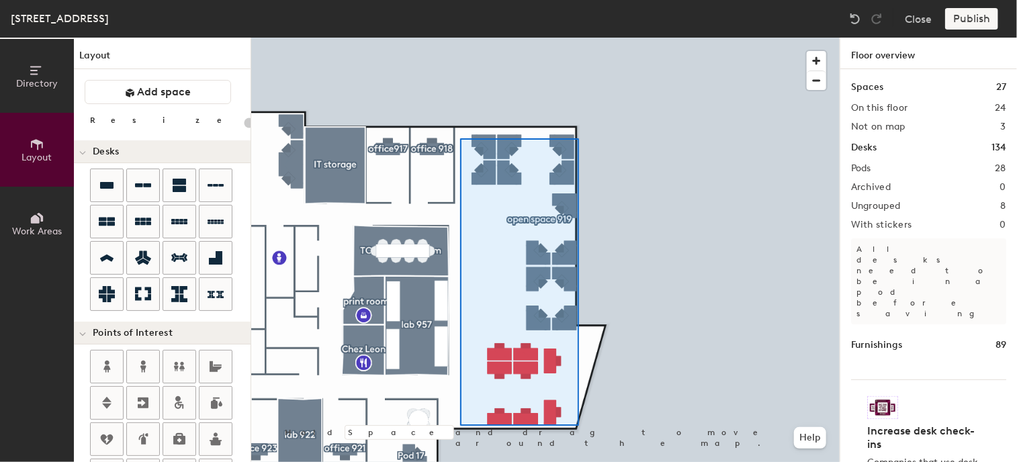
type input "100"
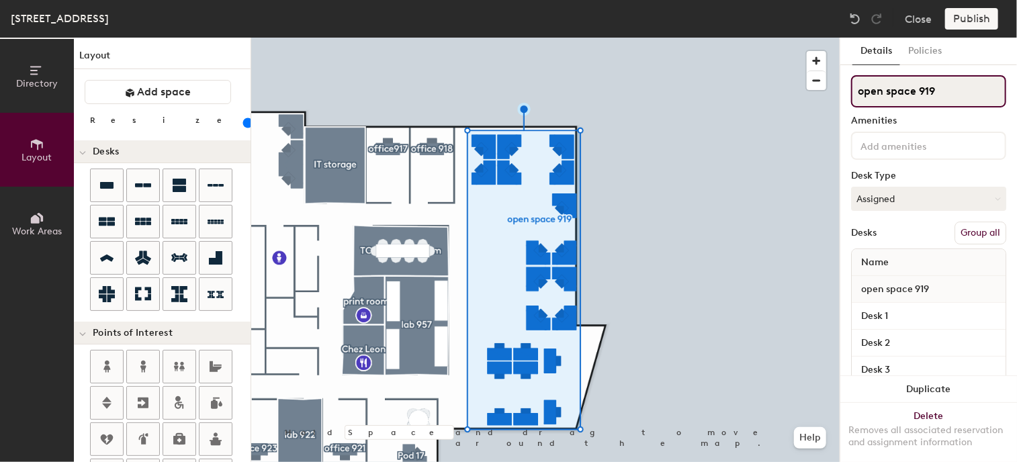
click at [936, 91] on input "open space 919" at bounding box center [928, 91] width 155 height 32
type input "open space 919"
click at [711, 38] on div at bounding box center [545, 38] width 588 height 0
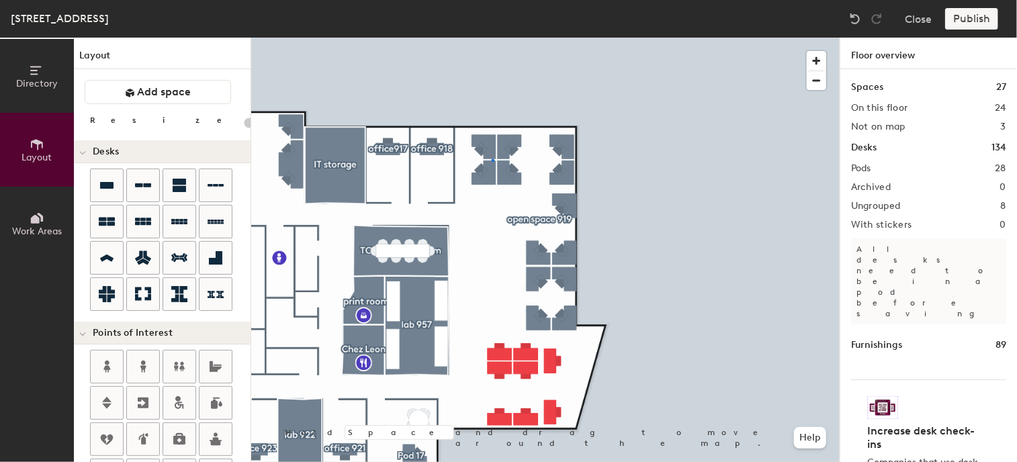
click at [492, 38] on div at bounding box center [545, 38] width 588 height 0
click at [552, 38] on div at bounding box center [545, 38] width 588 height 0
click at [536, 38] on div at bounding box center [545, 38] width 588 height 0
type input "100"
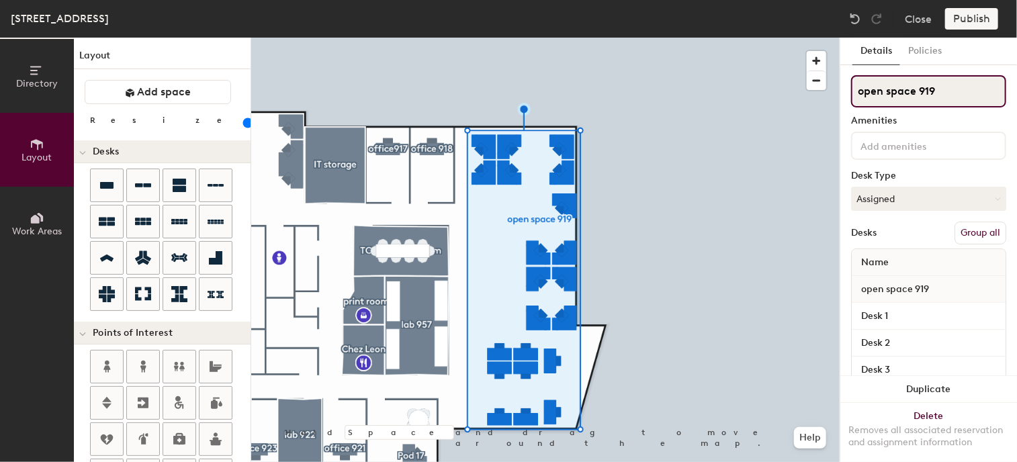
click at [965, 80] on input "open space 919" at bounding box center [928, 91] width 155 height 32
click at [773, 90] on div "Directory Layout Work Areas Layout Add space Resize Desks Points of Interest Fu…" at bounding box center [508, 250] width 1017 height 425
type input "open space 919"
click at [983, 19] on div "Publish" at bounding box center [975, 18] width 61 height 21
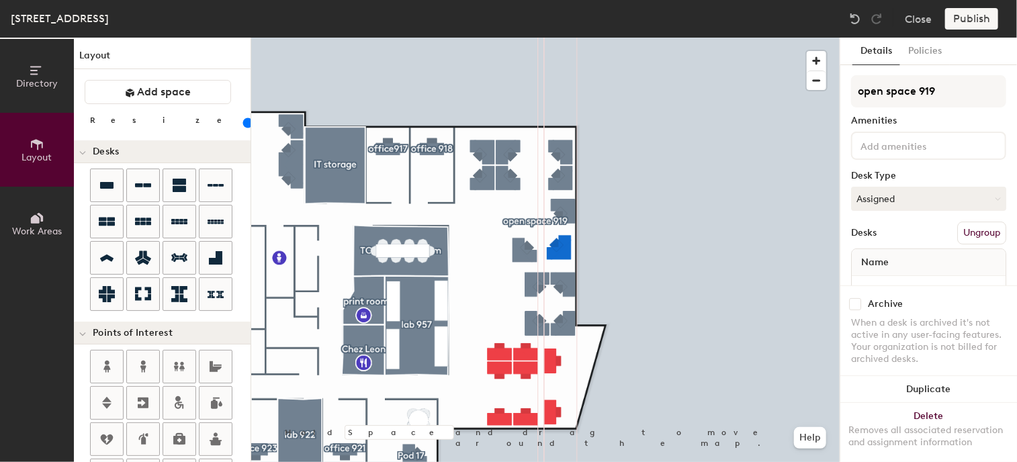
click at [605, 38] on div at bounding box center [545, 38] width 588 height 0
click at [620, 38] on div at bounding box center [545, 38] width 588 height 0
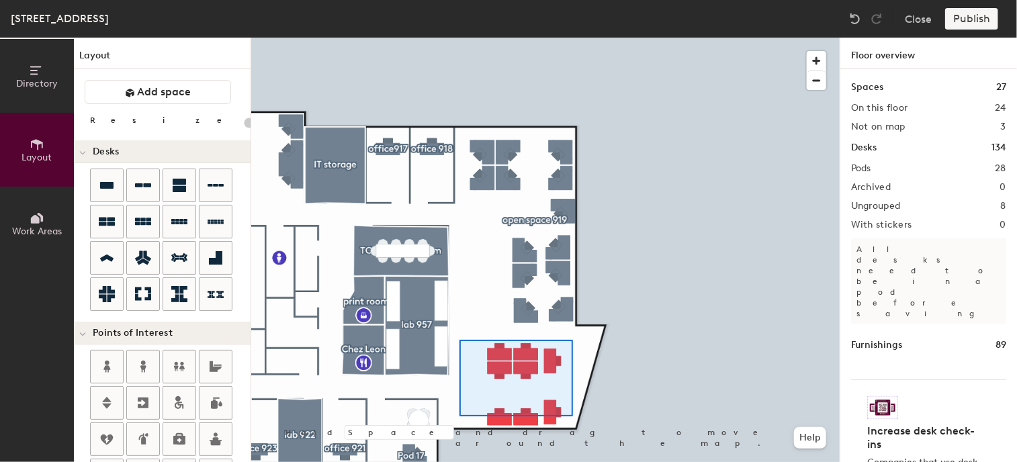
click at [459, 38] on div at bounding box center [545, 38] width 588 height 0
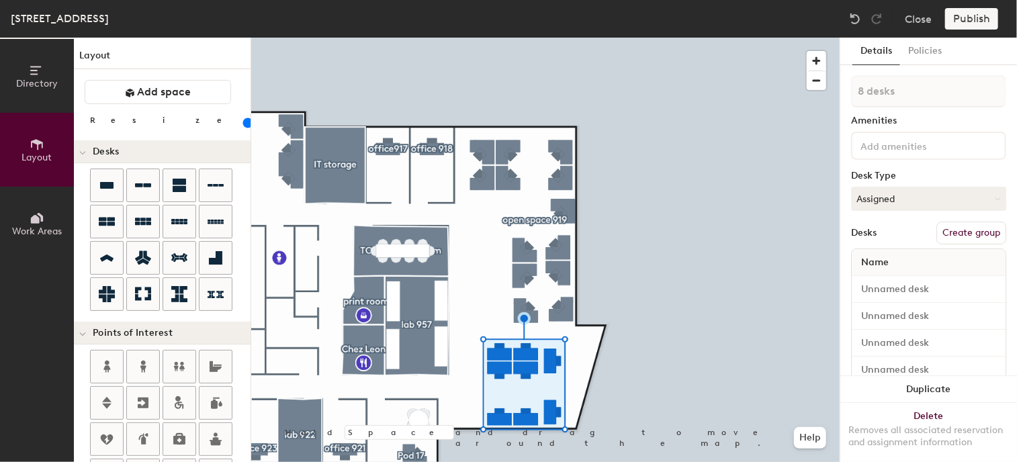
click at [954, 222] on button "Create group" at bounding box center [971, 233] width 70 height 23
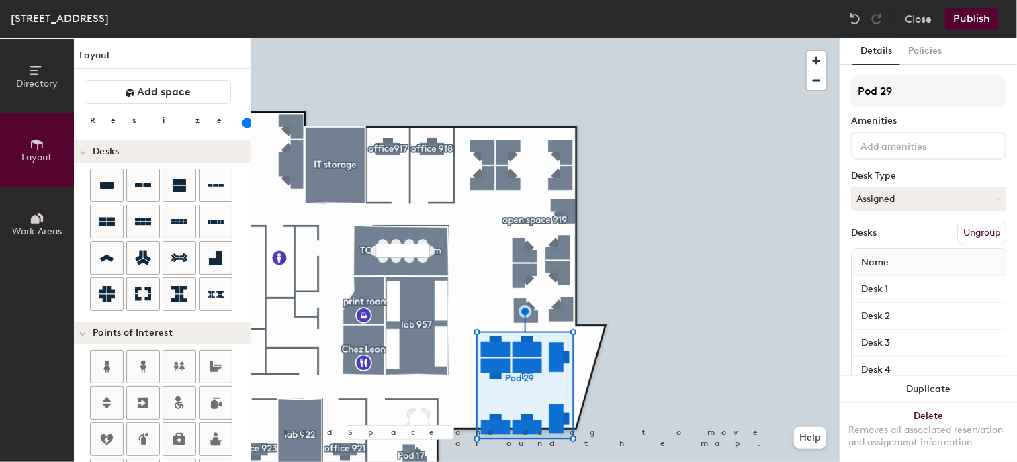
type input "100"
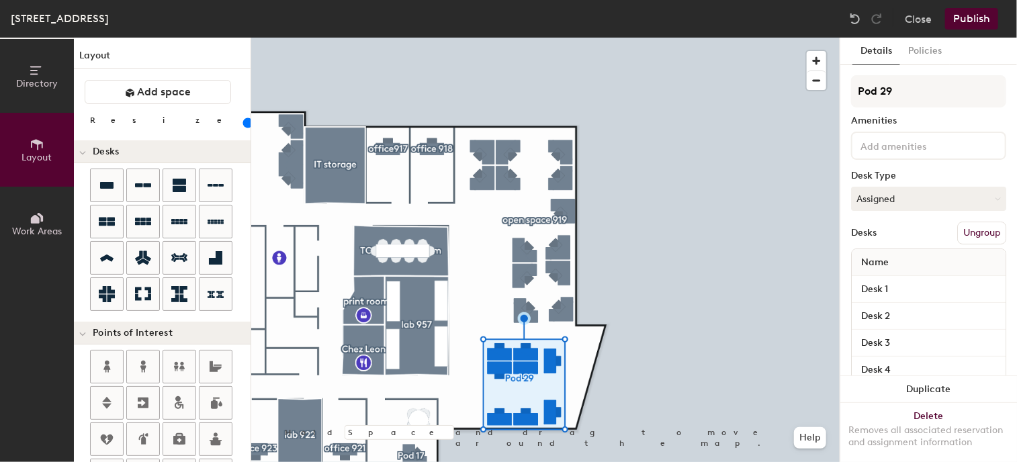
click at [244, 122] on input "range" at bounding box center [244, 123] width 0 height 11
click at [919, 95] on input "Pod 29" at bounding box center [928, 91] width 155 height 32
click at [823, 96] on div "Directory Layout Work Areas Layout Add space Resize Desks Points of Interest Fu…" at bounding box center [508, 250] width 1017 height 425
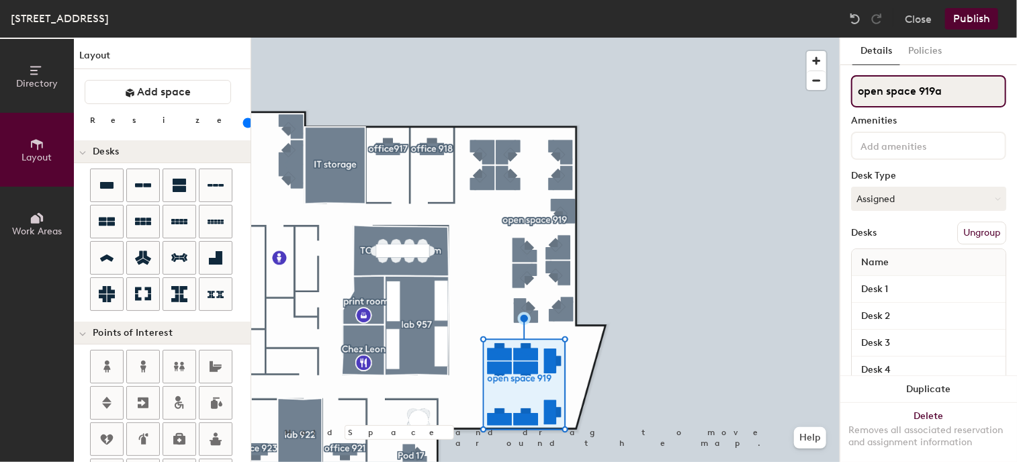
type input "open space 919a"
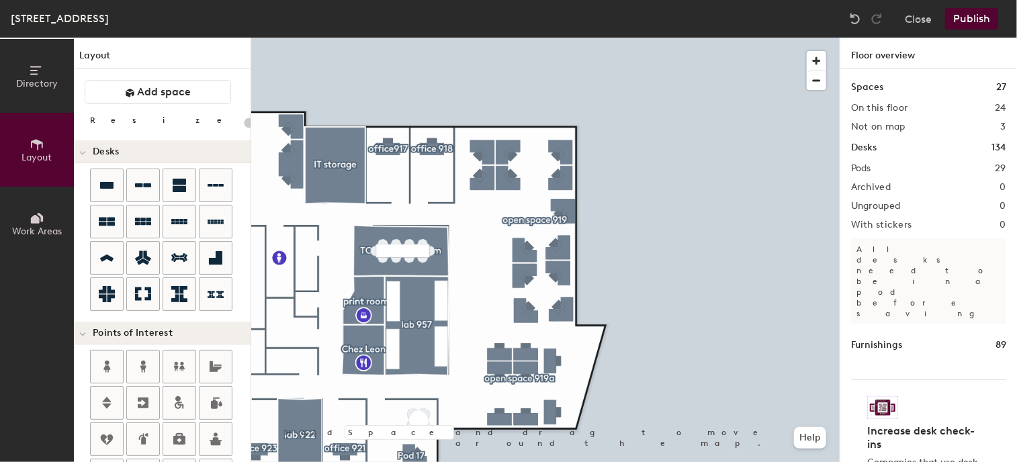
type input "20"
click at [40, 73] on icon at bounding box center [37, 70] width 15 height 15
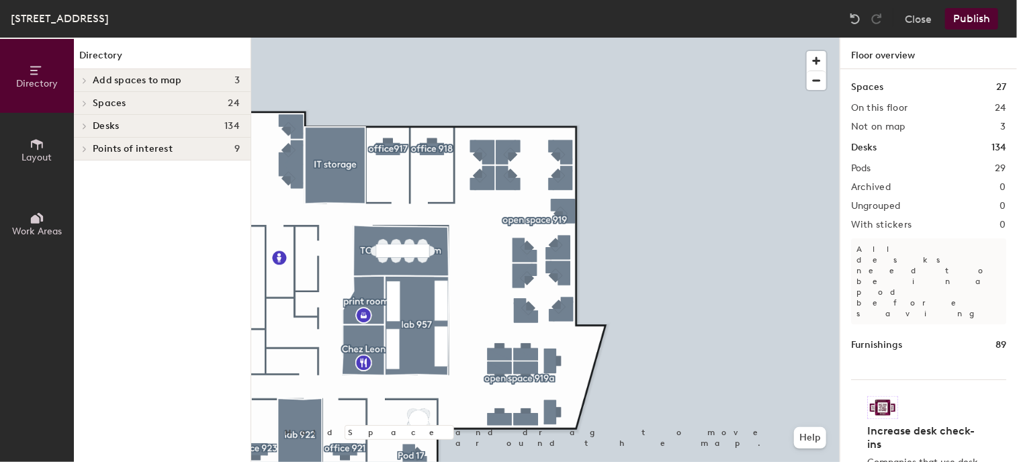
click at [132, 103] on h4 "Spaces 24" at bounding box center [166, 103] width 147 height 11
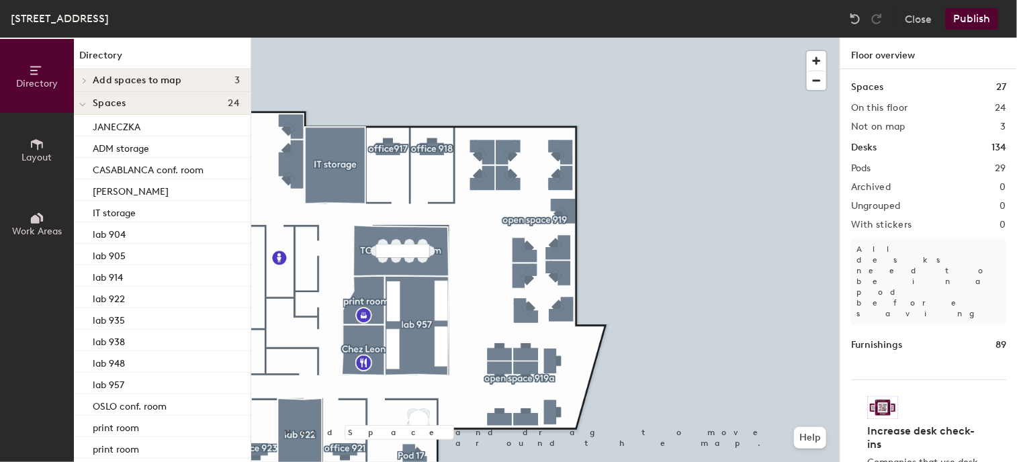
click at [165, 99] on h4 "Spaces 24" at bounding box center [166, 103] width 147 height 11
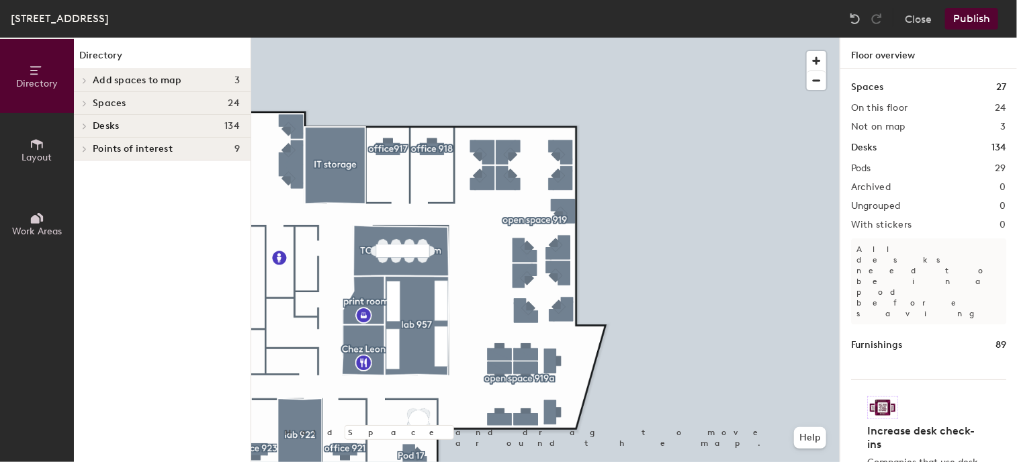
click at [154, 95] on div "Spaces 24" at bounding box center [162, 103] width 177 height 23
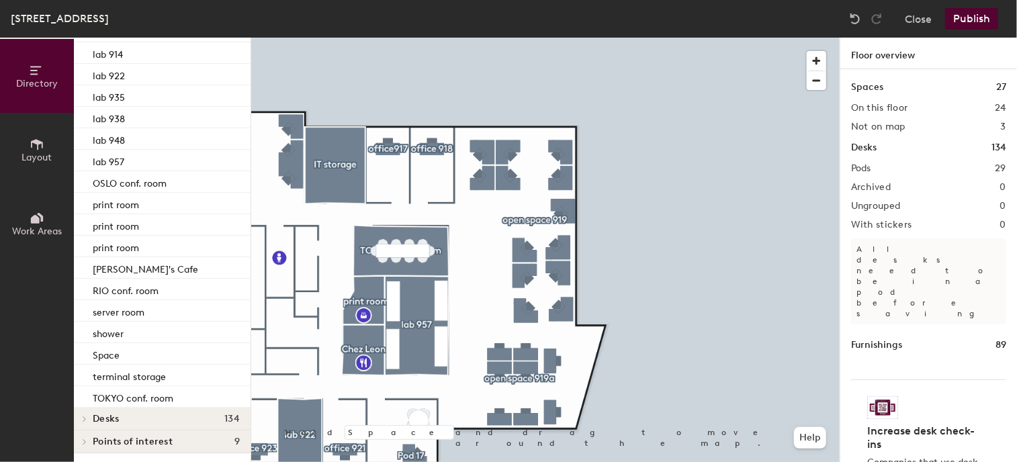
scroll to position [225, 0]
click at [122, 423] on div "Desks 134" at bounding box center [162, 417] width 177 height 23
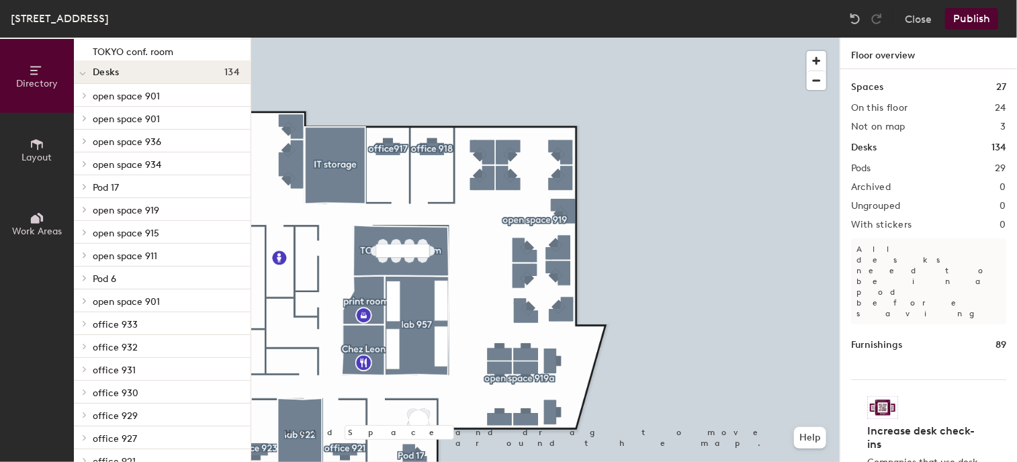
scroll to position [551, 0]
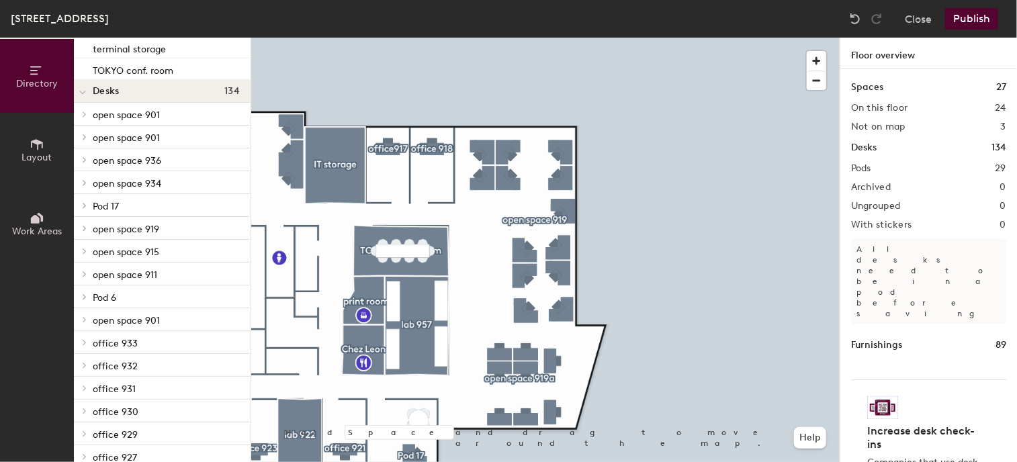
click at [980, 19] on button "Publish" at bounding box center [971, 18] width 53 height 21
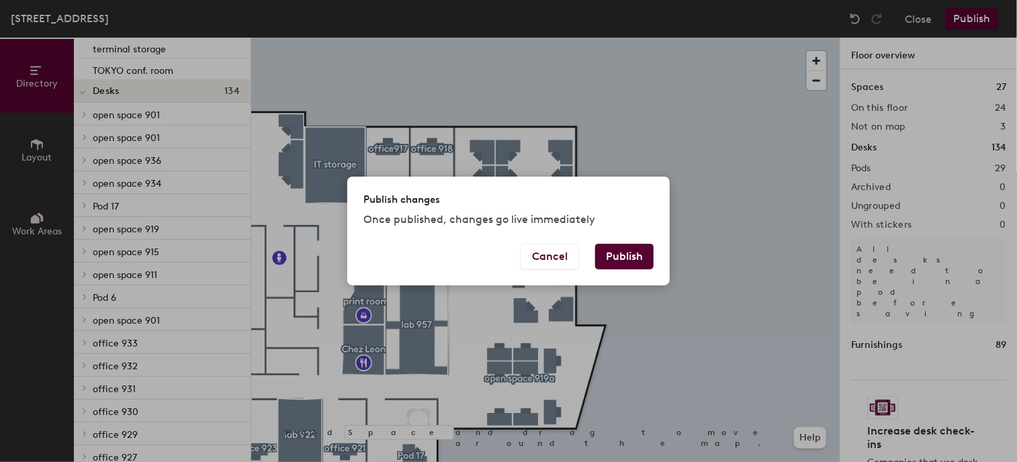
click at [645, 254] on button "Publish" at bounding box center [624, 257] width 58 height 26
